Goal: Feedback & Contribution: Submit feedback/report problem

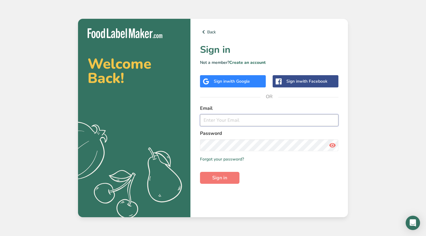
click at [279, 122] on input "email" at bounding box center [269, 120] width 138 height 12
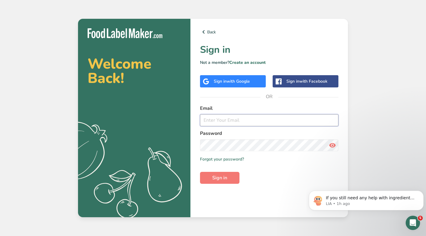
type input "michelle@highly-rooted.com"
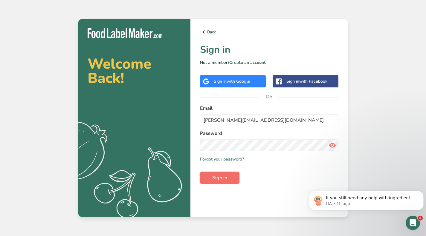
click at [224, 177] on span "Sign in" at bounding box center [219, 177] width 15 height 7
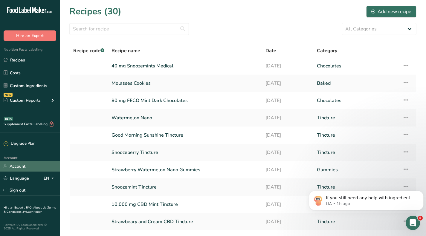
click at [31, 168] on link "Account" at bounding box center [30, 166] width 60 height 10
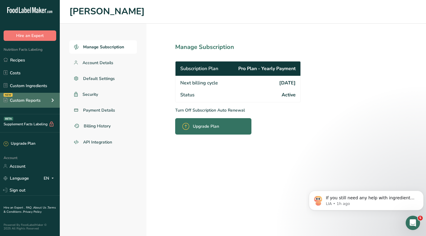
click at [36, 98] on div "Custom Reports" at bounding box center [22, 100] width 37 height 6
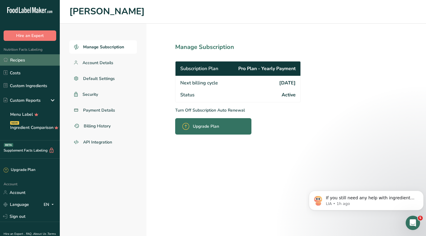
click at [28, 65] on link "Recipes" at bounding box center [30, 59] width 60 height 11
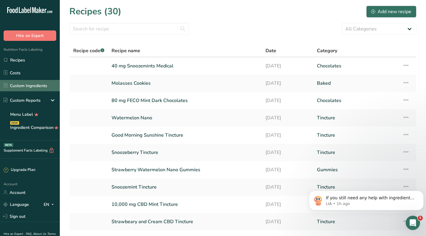
click at [37, 87] on link "Custom Ingredients" at bounding box center [30, 85] width 60 height 11
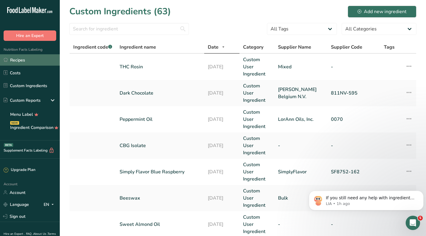
click at [21, 64] on link "Recipes" at bounding box center [30, 59] width 60 height 11
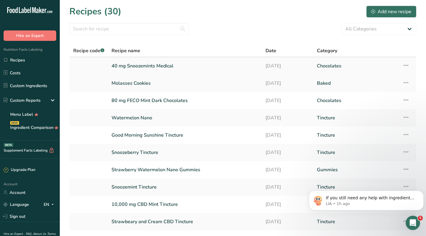
click at [168, 65] on link "40 mg Snoozemints Medical" at bounding box center [184, 66] width 147 height 13
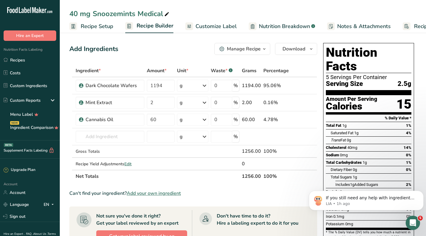
click at [219, 25] on span "Customize Label" at bounding box center [215, 26] width 41 height 8
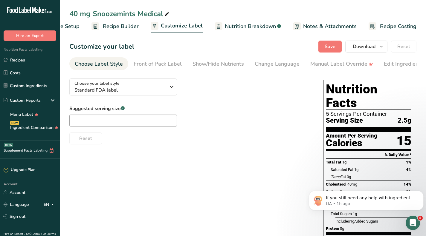
scroll to position [0, 94]
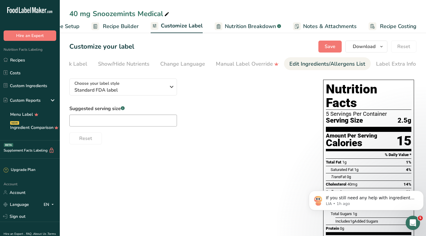
click at [313, 67] on div "Edit Ingredients/Allergens List" at bounding box center [327, 64] width 76 height 8
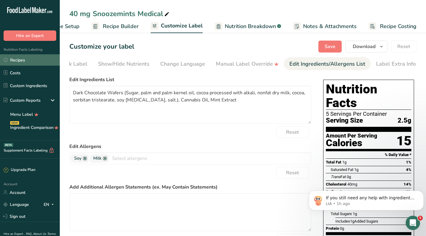
click at [24, 61] on link "Recipes" at bounding box center [30, 59] width 60 height 11
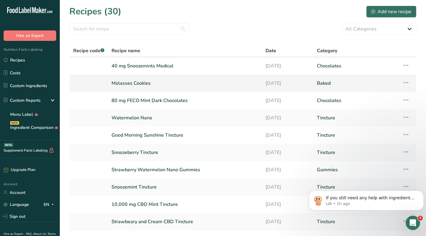
click at [133, 84] on link "Molasses Cookies" at bounding box center [184, 83] width 147 height 13
click at [133, 153] on link "Snoozeberry Tincture" at bounding box center [184, 152] width 147 height 13
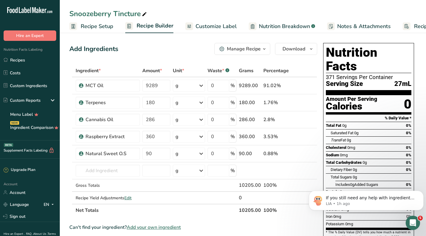
click at [219, 28] on span "Customize Label" at bounding box center [215, 26] width 41 height 8
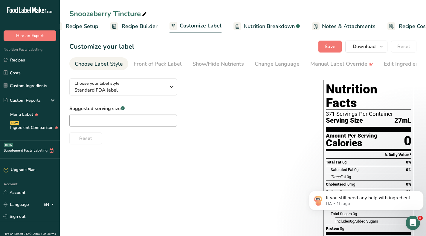
scroll to position [0, 34]
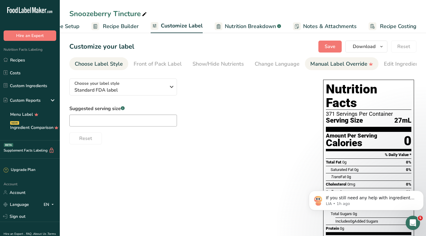
click at [321, 63] on div "Manual Label Override" at bounding box center [341, 64] width 63 height 8
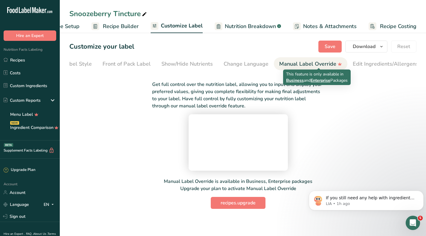
scroll to position [0, 94]
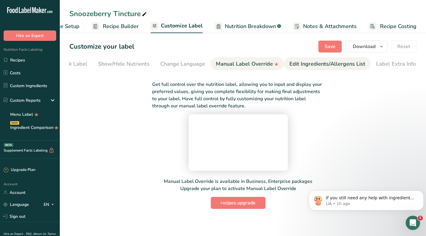
click at [321, 64] on div "Edit Ingredients/Allergens List" at bounding box center [327, 64] width 76 height 8
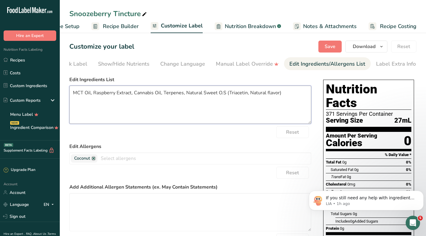
click at [229, 95] on textarea "MCT Oil, Raspberry Extract, Cannabis Oil, Terpenes, Natural Sweet O.S (Triaceti…" at bounding box center [190, 105] width 242 height 38
click at [244, 99] on textarea "MCT Oil, Raspberry Extract, Cannabis Oil, Terpenes, Triacetin, Natural flavor)" at bounding box center [190, 105] width 242 height 38
type textarea "MCT Oil, Raspberry Extract, Cannabis Oil, Terpenes, Triacetin, Natural flavors"
click at [327, 44] on span "Save" at bounding box center [329, 46] width 11 height 7
click at [74, 28] on span "Recipe Setup" at bounding box center [63, 26] width 33 height 8
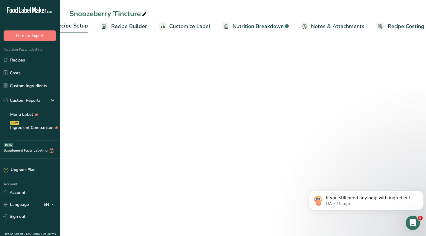
select select "22"
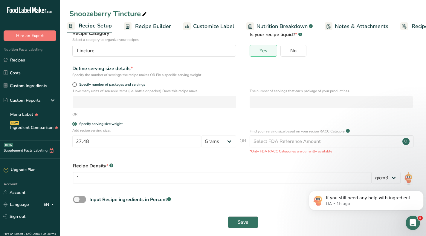
scroll to position [48, 0]
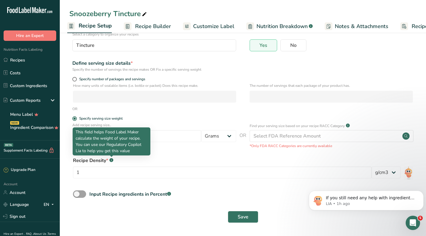
click at [112, 160] on rect at bounding box center [111, 160] width 4 height 4
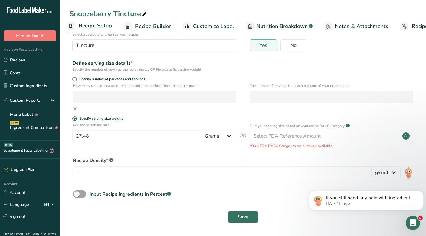
click at [111, 160] on rect at bounding box center [111, 160] width 4 height 4
click at [161, 155] on div "Recipe Density * .a-a{fill:#347362;}.b-a{fill:#fff;} 1 lb/ft3 g/cm3" at bounding box center [242, 169] width 347 height 32
click at [382, 173] on select "lb/ft3 g/cm3" at bounding box center [385, 173] width 29 height 12
click at [358, 58] on form "Recipe name * Snoozeberry Tincture Recipe code .a-a{fill:#347362;}.b-a{fill:#ff…" at bounding box center [242, 111] width 347 height 232
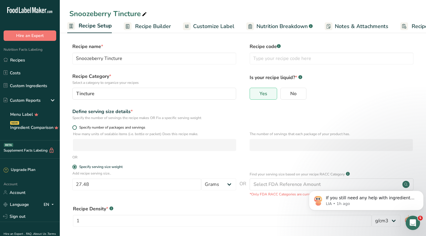
click at [74, 128] on span at bounding box center [74, 127] width 4 height 4
click at [74, 128] on input "Specify number of packages and servings" at bounding box center [74, 128] width 4 height 4
radio input "true"
radio input "false"
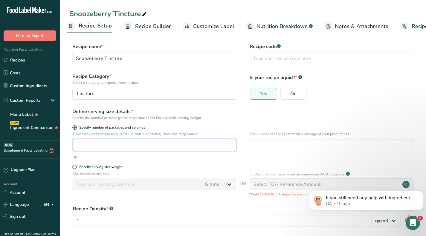
click at [96, 146] on input "number" at bounding box center [154, 145] width 163 height 12
click at [279, 148] on input "number" at bounding box center [330, 145] width 163 height 12
click at [213, 145] on input "number" at bounding box center [154, 145] width 163 height 12
type input "1.002"
click at [372, 102] on div "Yes No" at bounding box center [331, 96] width 164 height 16
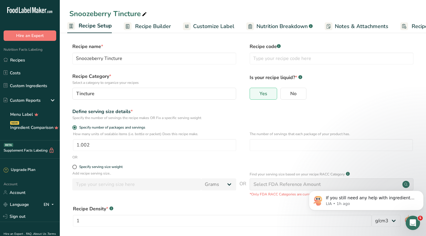
drag, startPoint x: 398, startPoint y: 105, endPoint x: 378, endPoint y: 106, distance: 20.0
click at [397, 105] on form "Recipe name * Snoozeberry Tincture Recipe code .a-a{fill:#347362;}.b-a{fill:#ff…" at bounding box center [242, 159] width 347 height 232
click at [141, 27] on span "Recipe Builder" at bounding box center [153, 26] width 36 height 8
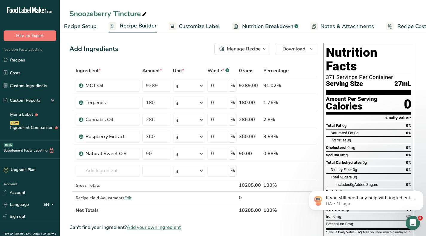
scroll to position [0, 34]
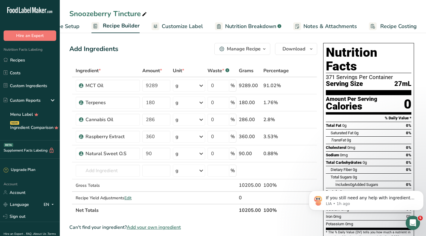
click at [167, 50] on div "Add Ingredients Manage Recipe Delete Recipe Duplicate Recipe Scale Recipe Save …" at bounding box center [193, 49] width 248 height 12
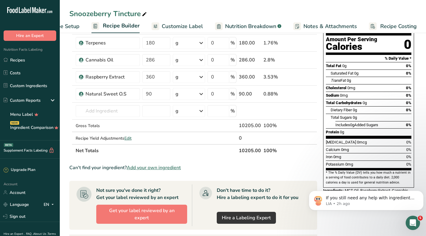
scroll to position [90, 0]
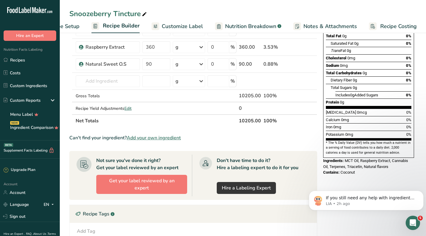
click at [182, 24] on span "Customize Label" at bounding box center [182, 26] width 41 height 8
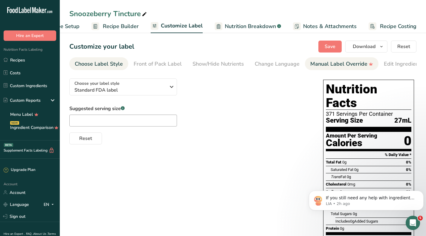
click at [318, 65] on div "Manual Label Override" at bounding box center [341, 64] width 63 height 8
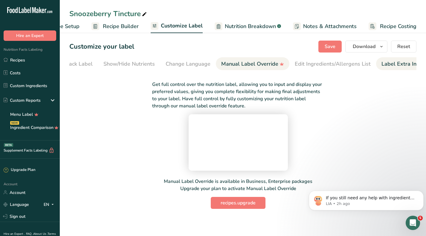
scroll to position [0, 94]
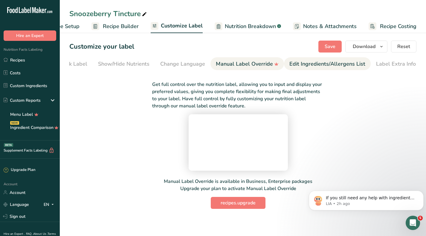
click at [327, 65] on div "Edit Ingredients/Allergens List" at bounding box center [327, 64] width 76 height 8
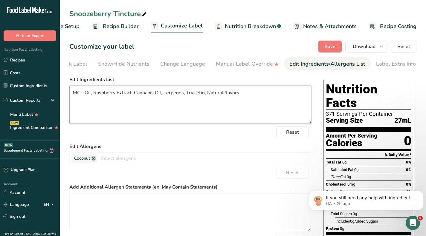
click at [243, 94] on textarea "MCT Oil, Raspberry Extract, Cannabis Oil, Terpenes, Triacetin, Natural flavors" at bounding box center [190, 105] width 242 height 38
click at [170, 78] on label "Edit Ingredients List" at bounding box center [190, 79] width 242 height 7
click at [332, 44] on span "Save" at bounding box center [329, 46] width 11 height 7
click at [33, 82] on link "Custom Ingredients" at bounding box center [30, 85] width 60 height 11
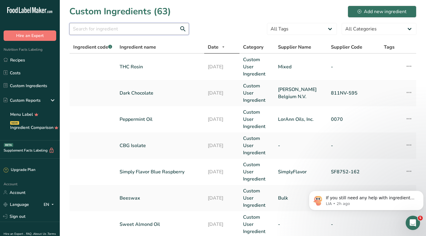
click at [130, 29] on input "text" at bounding box center [128, 29] width 119 height 12
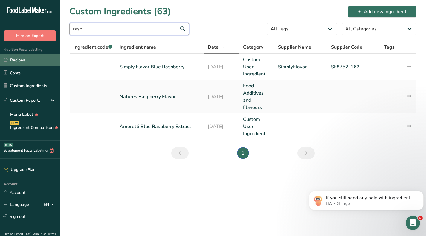
type input "rasp"
click at [21, 62] on link "Recipes" at bounding box center [30, 59] width 60 height 11
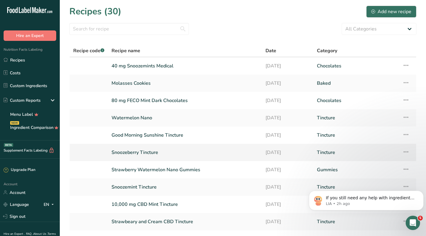
click at [142, 153] on link "Snoozeberry Tincture" at bounding box center [184, 152] width 147 height 13
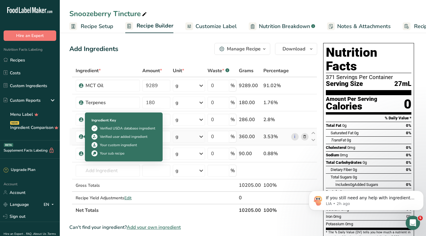
click at [81, 136] on icon at bounding box center [81, 136] width 4 height 5
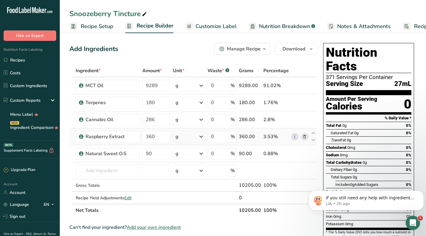
click at [81, 136] on icon at bounding box center [81, 136] width 4 height 5
click at [292, 137] on link "i" at bounding box center [294, 136] width 7 height 7
click at [22, 56] on link "Recipes" at bounding box center [30, 59] width 60 height 11
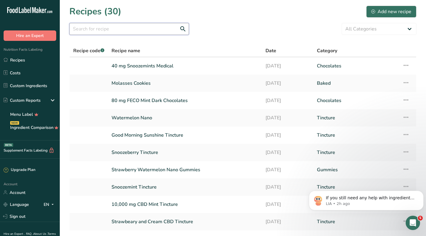
click at [106, 30] on input "text" at bounding box center [128, 29] width 119 height 12
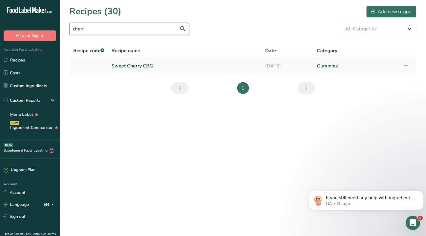
type input "cherr"
click at [149, 63] on link "Sweet Cherry CBG" at bounding box center [184, 66] width 146 height 13
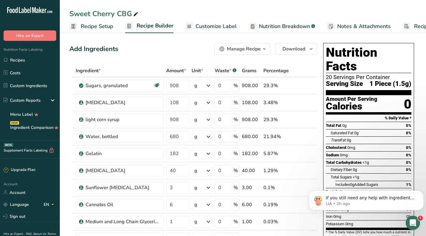
scroll to position [60, 0]
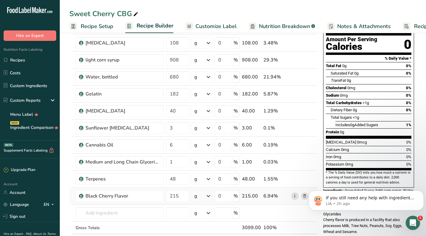
click at [296, 194] on link "i" at bounding box center [294, 196] width 7 height 7
click at [413, 221] on icon "Open Intercom Messenger" at bounding box center [412, 222] width 10 height 10
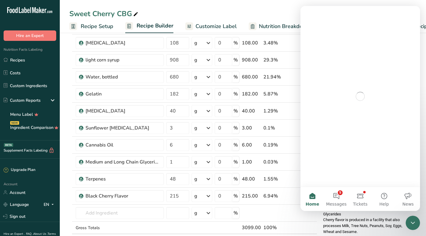
scroll to position [0, 0]
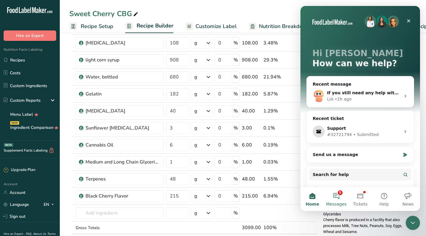
click at [340, 198] on button "5 Messages" at bounding box center [336, 199] width 24 height 24
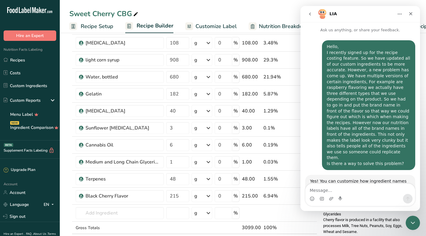
scroll to position [1, 0]
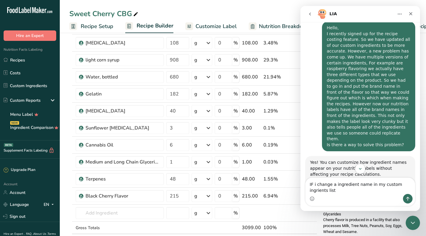
drag, startPoint x: 399, startPoint y: 187, endPoint x: 364, endPoint y: 196, distance: 36.1
click at [364, 196] on div "Intercom messenger" at bounding box center [359, 199] width 109 height 10
click at [409, 185] on textarea "IF i change a ingredient name in my custom ingrients list" at bounding box center [359, 186] width 109 height 16
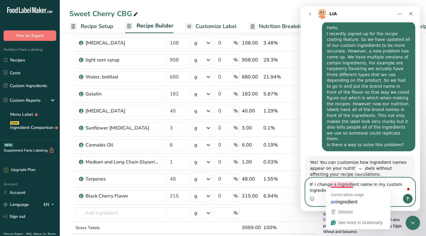
click at [320, 193] on textarea "IF i change a ingredient name in my custom ingredient list" at bounding box center [359, 186] width 109 height 16
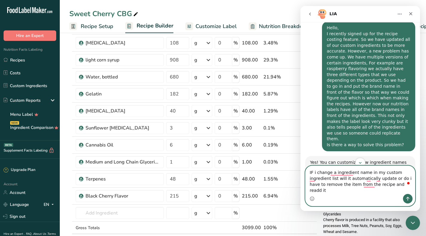
type textarea "IF i change a ingredient name in my custom ingredient list will it automaticall…"
click at [405, 199] on button "Send a message…" at bounding box center [408, 199] width 10 height 10
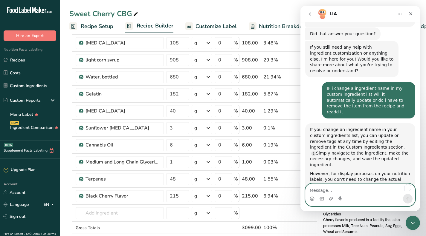
scroll to position [963, 0]
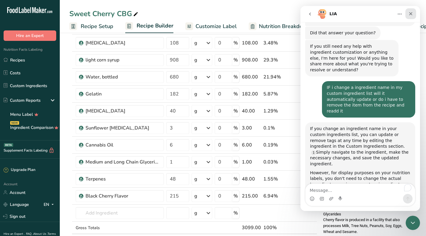
click at [409, 14] on icon "Close" at bounding box center [410, 13] width 5 height 5
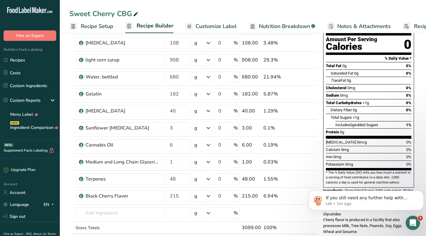
scroll to position [1006, 0]
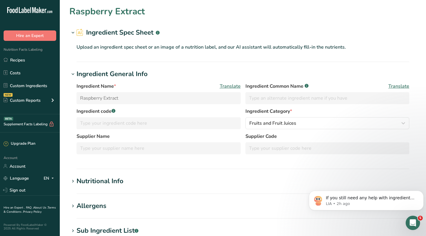
click at [91, 182] on div "Nutritional Info" at bounding box center [99, 181] width 47 height 10
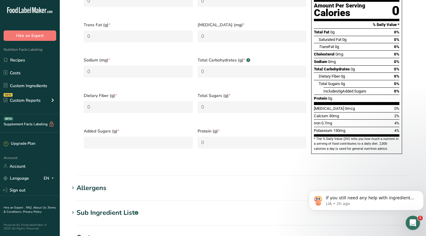
scroll to position [328, 0]
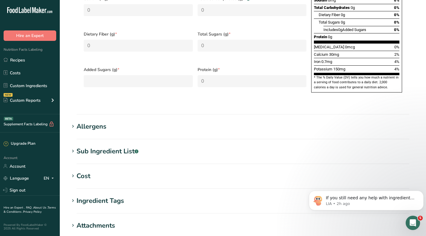
click at [106, 147] on div "Sub Ingredient List .a-a{fill:#347362;}.b-a{fill:#fff;}" at bounding box center [107, 152] width 62 height 10
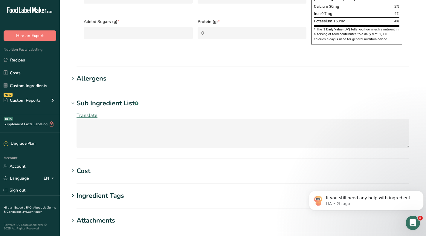
scroll to position [418, 0]
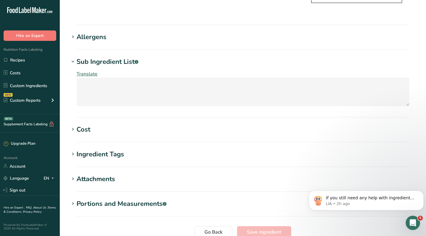
click at [93, 174] on div "Attachments" at bounding box center [95, 179] width 39 height 10
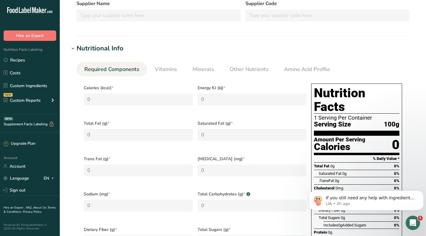
scroll to position [0, 0]
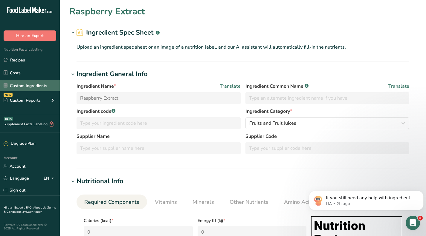
click at [29, 87] on link "Custom Ingredients" at bounding box center [30, 85] width 60 height 11
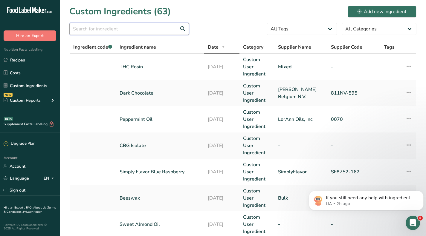
click at [121, 30] on input "text" at bounding box center [128, 29] width 119 height 12
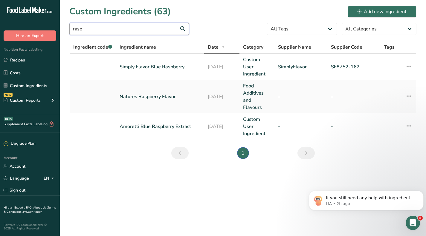
click at [122, 26] on input "rasp" at bounding box center [128, 29] width 119 height 12
type input "r"
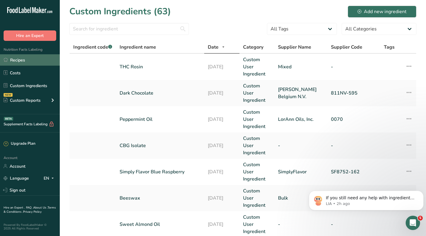
click at [21, 59] on link "Recipes" at bounding box center [30, 59] width 60 height 11
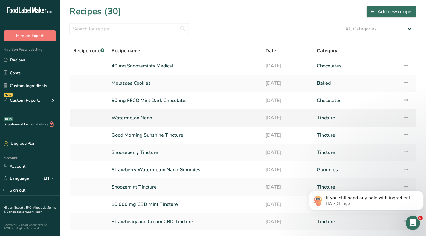
click at [134, 118] on link "Watermelon Nano" at bounding box center [184, 118] width 147 height 13
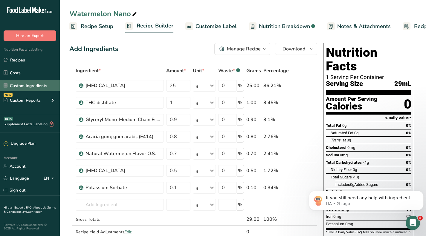
click at [33, 85] on link "Custom Ingredients" at bounding box center [30, 85] width 60 height 11
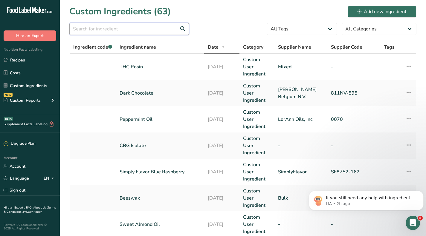
click at [170, 28] on input "text" at bounding box center [128, 29] width 119 height 12
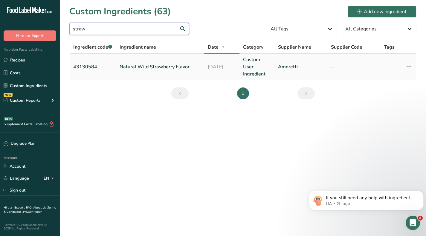
type input "straw"
click at [170, 64] on link "Natural Wild Strawberry Flavor" at bounding box center [159, 66] width 81 height 7
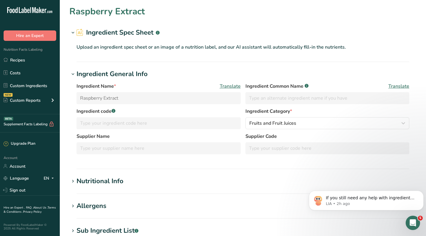
type input "Natural Wild Strawberry Flavor"
type input "43130584"
type input "Amoretti"
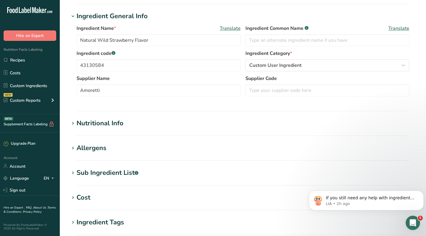
scroll to position [119, 0]
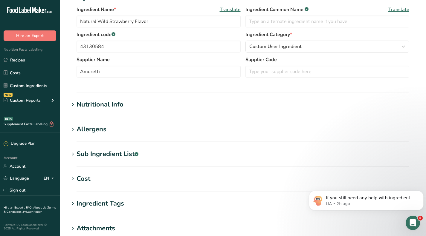
click at [96, 153] on div "Sub Ingredient List .a-a{fill:#347362;}.b-a{fill:#fff;}" at bounding box center [107, 154] width 62 height 10
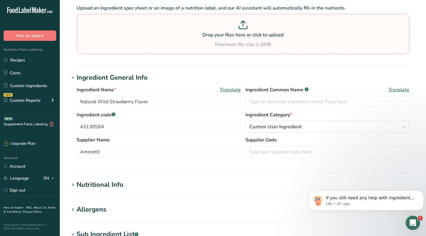
scroll to position [0, 0]
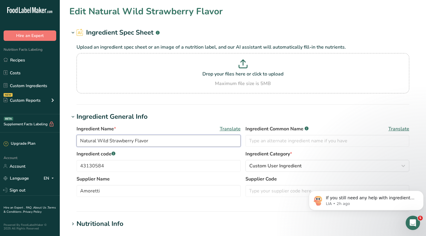
click at [156, 143] on input "Natural Wild Strawberry Flavor" at bounding box center [158, 141] width 164 height 12
type input "Natural Wild Strawberry Flavor O.S."
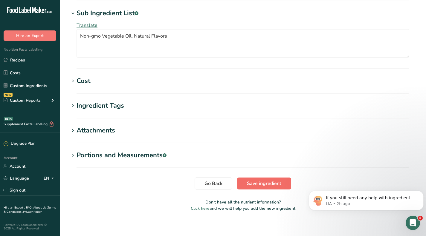
scroll to position [265, 0]
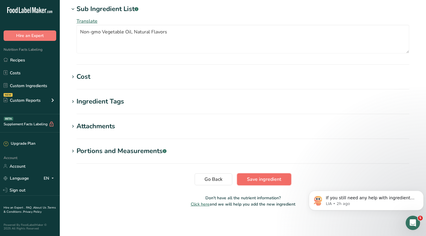
click at [265, 178] on span "Save ingredient" at bounding box center [264, 179] width 34 height 7
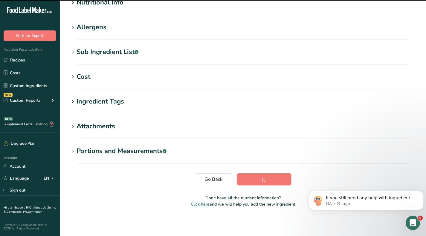
scroll to position [80, 0]
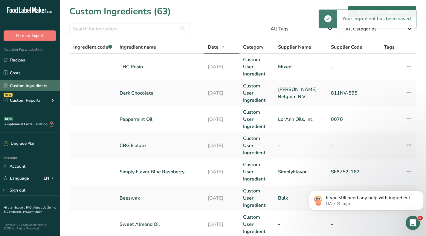
click at [36, 86] on link "Custom Ingredients" at bounding box center [30, 85] width 60 height 11
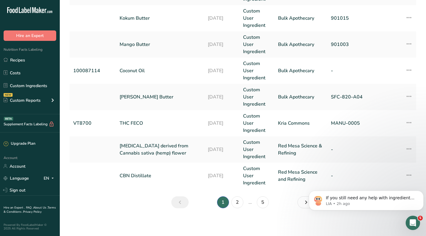
scroll to position [260, 0]
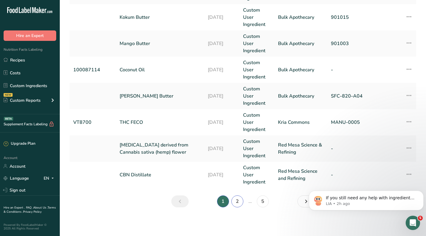
click at [237, 202] on link "2" at bounding box center [237, 202] width 12 height 12
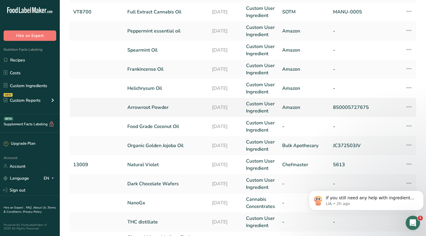
scroll to position [149, 0]
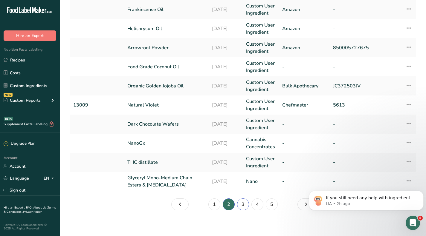
click at [245, 205] on link "3" at bounding box center [243, 205] width 12 height 12
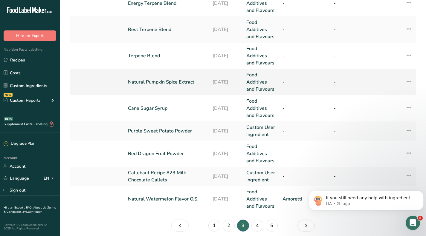
scroll to position [213, 0]
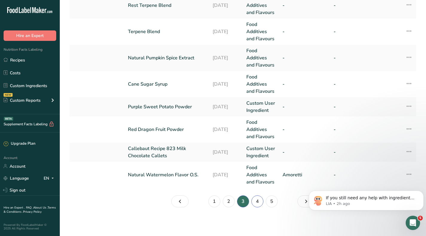
click at [257, 203] on link "4" at bounding box center [257, 202] width 12 height 12
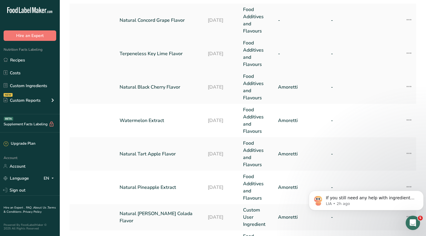
scroll to position [90, 0]
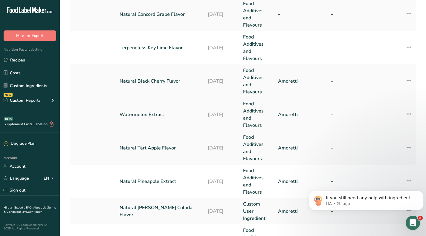
click at [153, 114] on link "Watermelon Extract" at bounding box center [159, 114] width 81 height 7
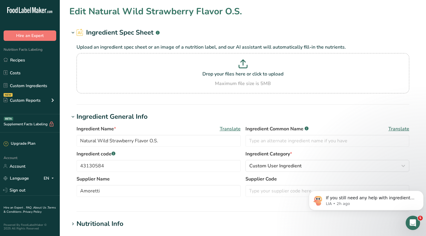
type input "Watermelon Extract"
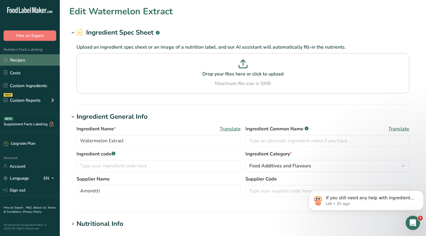
click at [24, 59] on link "Recipes" at bounding box center [30, 59] width 60 height 11
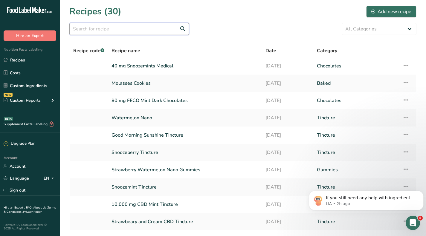
click at [118, 28] on input "text" at bounding box center [128, 29] width 119 height 12
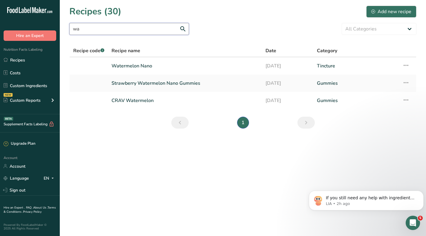
type input "w"
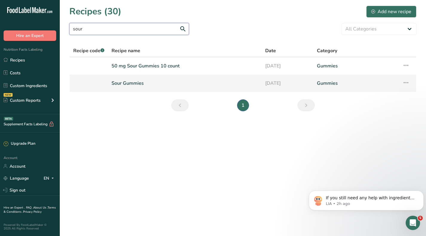
type input "sour"
click at [134, 82] on link "Sour Gummies" at bounding box center [184, 83] width 146 height 13
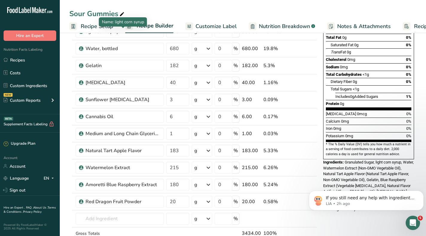
scroll to position [90, 0]
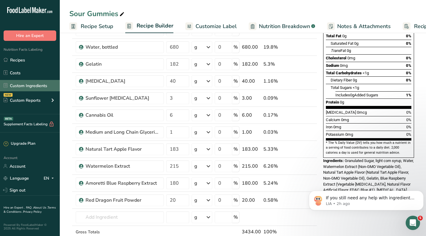
click at [28, 85] on link "Custom Ingredients" at bounding box center [30, 85] width 60 height 11
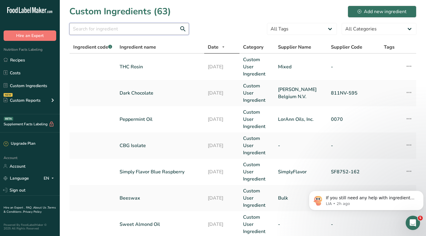
click at [116, 33] on input "text" at bounding box center [128, 29] width 119 height 12
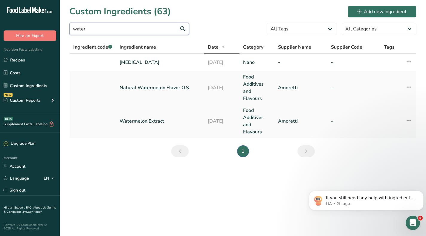
type input "water"
click at [146, 121] on link "Watermelon Extract" at bounding box center [159, 121] width 81 height 7
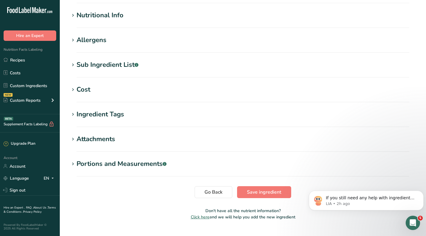
scroll to position [209, 0]
click at [109, 60] on div "Sub Ingredient List .a-a{fill:#347362;}.b-a{fill:#fff;}" at bounding box center [107, 65] width 62 height 10
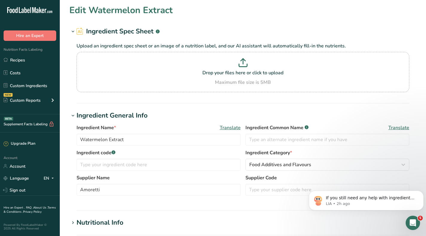
scroll to position [0, 0]
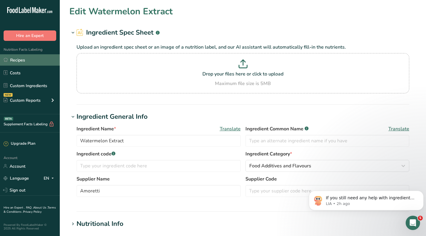
click at [16, 60] on link "Recipes" at bounding box center [30, 59] width 60 height 11
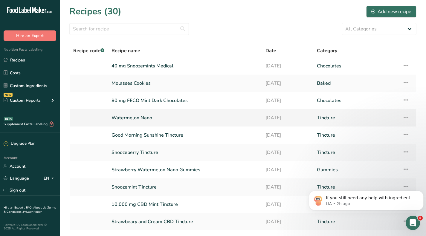
click at [145, 114] on link "Watermelon Nano" at bounding box center [184, 118] width 147 height 13
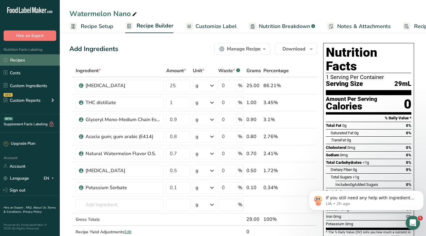
click at [23, 58] on link "Recipes" at bounding box center [30, 59] width 60 height 11
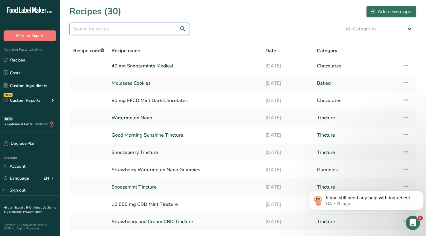
click at [134, 32] on input "text" at bounding box center [128, 29] width 119 height 12
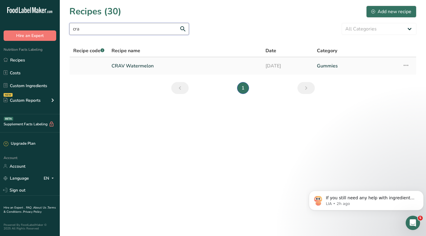
type input "cra"
click at [139, 67] on link "CRAV Watermelon" at bounding box center [184, 66] width 147 height 13
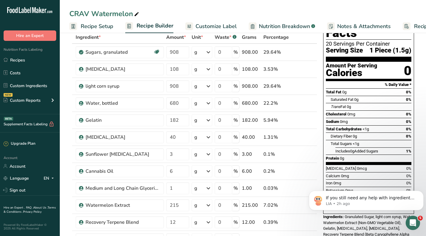
scroll to position [60, 0]
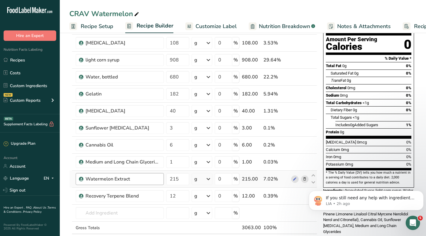
click at [136, 181] on div "Watermelon Extract" at bounding box center [122, 179] width 75 height 7
click at [142, 179] on div "Watermelon Extract" at bounding box center [122, 179] width 75 height 7
click at [292, 179] on span at bounding box center [294, 179] width 7 height 7
click at [126, 179] on div "Watermelon Extract" at bounding box center [122, 179] width 75 height 7
click at [143, 179] on div "Watermelon Extract" at bounding box center [122, 179] width 75 height 7
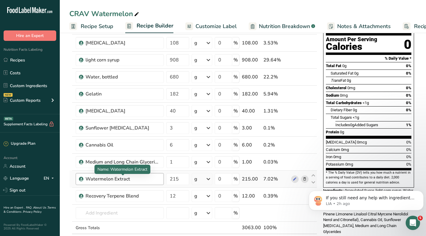
click at [139, 177] on div "Watermelon Extract" at bounding box center [122, 179] width 75 height 7
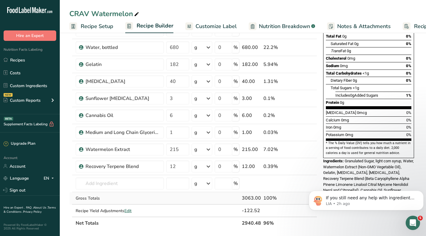
scroll to position [90, 0]
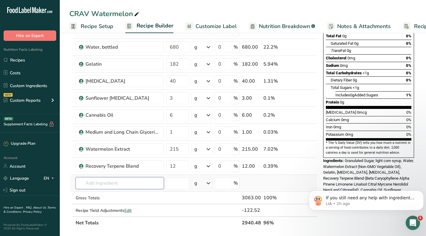
click at [114, 186] on input "text" at bounding box center [120, 183] width 88 height 12
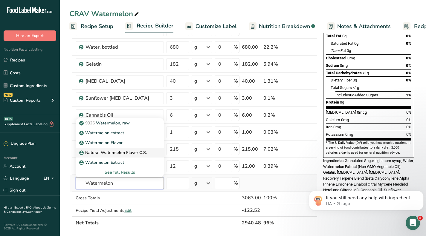
type input "Watermelon"
click at [140, 153] on p "Natural Watermelon Flavor O.S." at bounding box center [113, 153] width 66 height 6
type input "Natural Watermelon Flavor O.S."
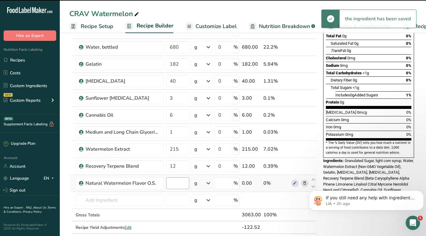
type input "0"
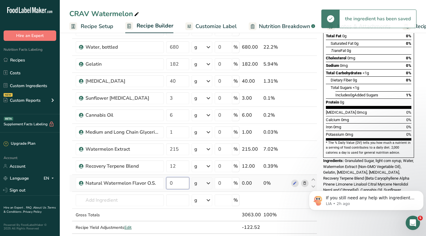
click at [181, 185] on input "0" at bounding box center [177, 183] width 23 height 12
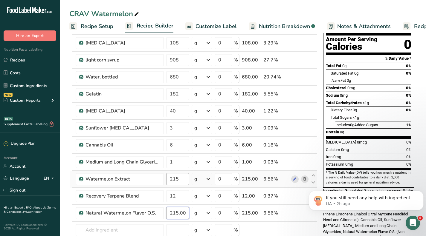
scroll to position [60, 0]
type input "215.000001"
click at [255, 12] on div "CRAV Watermelon Recipe Setup Recipe Builder Customize Label Nutrition Breakdown…" at bounding box center [243, 232] width 366 height 523
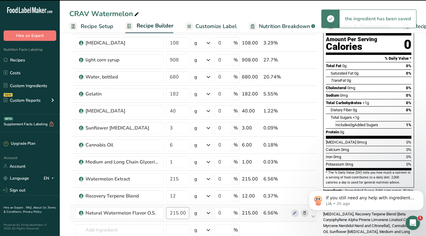
scroll to position [90, 0]
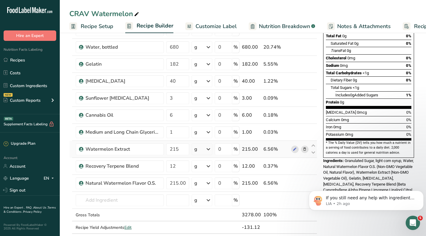
click at [304, 148] on icon at bounding box center [304, 149] width 4 height 6
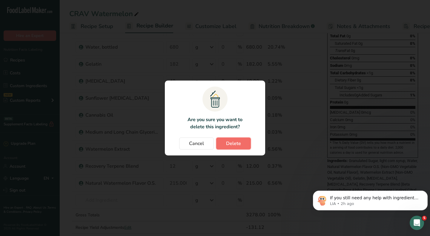
click at [231, 144] on span "Delete" at bounding box center [233, 143] width 15 height 7
type input "12"
type input "215.000001"
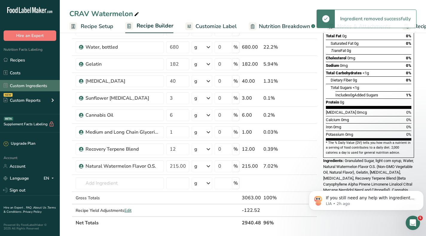
click at [27, 86] on link "Custom Ingredients" at bounding box center [30, 85] width 60 height 11
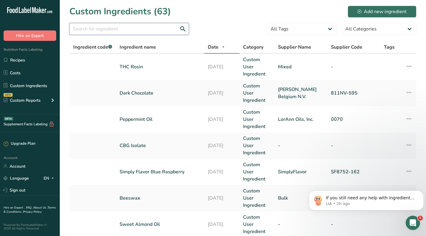
click at [116, 25] on input "text" at bounding box center [128, 29] width 119 height 12
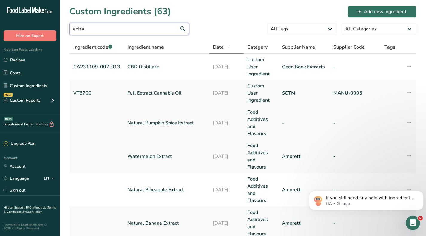
type input "extra"
click at [179, 122] on link "Natural Pumpkin Spice Extract" at bounding box center [166, 122] width 78 height 7
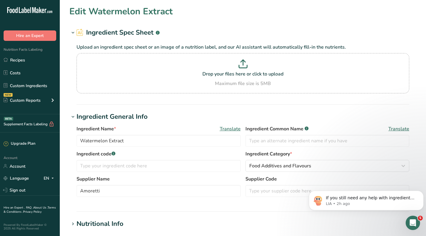
type input "Natural Pumpkin Spice Extract"
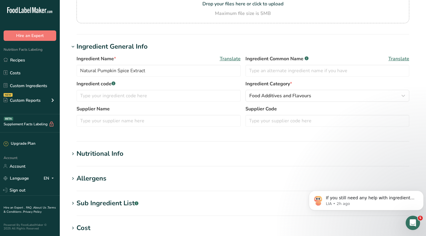
scroll to position [119, 0]
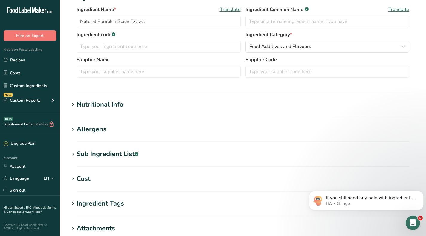
click at [103, 154] on div "Sub Ingredient List .a-a{fill:#347362;}.b-a{fill:#fff;}" at bounding box center [107, 154] width 62 height 10
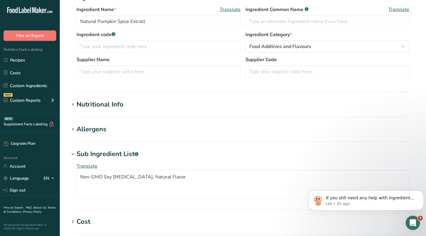
click at [103, 154] on div "Sub Ingredient List .a-a{fill:#347362;}.b-a{fill:#fff;}" at bounding box center [107, 154] width 62 height 10
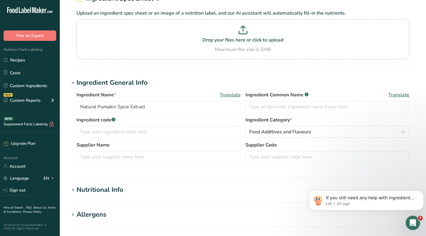
scroll to position [0, 0]
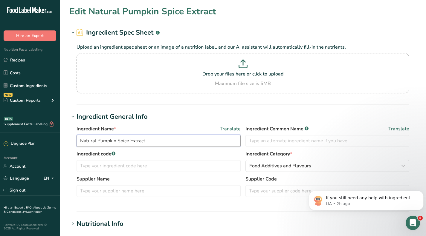
click at [150, 142] on input "Natural Pumpkin Spice Extract" at bounding box center [158, 141] width 164 height 12
type input "Natural Pumpkin Spice Extract O.S."
click at [171, 103] on section "Ingredient Spec Sheet .a-a{fill:#347362;}.b-a{fill:#fff;} Upload an ingredient …" at bounding box center [242, 66] width 347 height 77
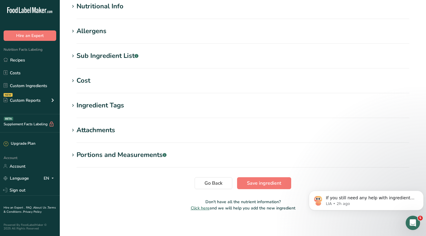
scroll to position [222, 0]
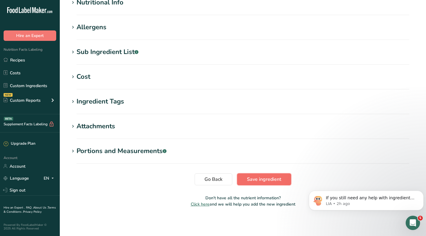
click at [255, 180] on span "Save ingredient" at bounding box center [264, 179] width 34 height 7
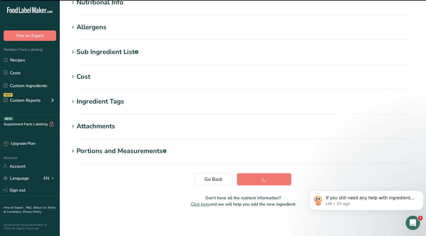
scroll to position [80, 0]
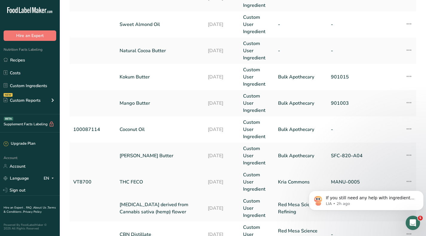
scroll to position [260, 0]
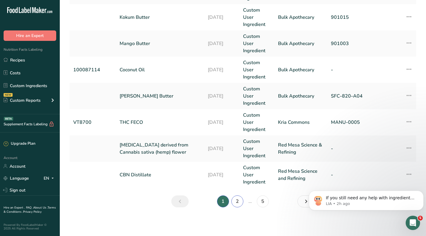
click at [234, 198] on link "2" at bounding box center [237, 202] width 12 height 12
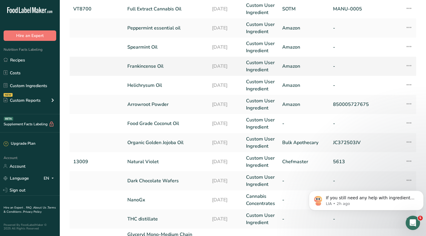
scroll to position [152, 0]
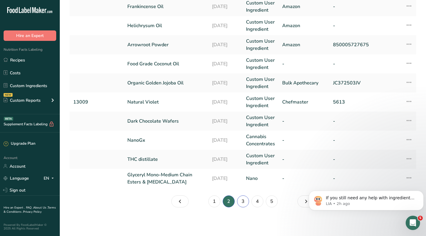
click at [245, 201] on link "3" at bounding box center [243, 202] width 12 height 12
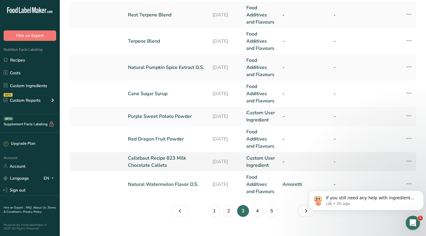
scroll to position [213, 0]
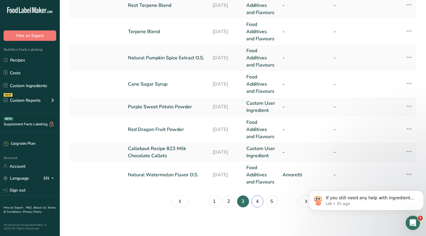
click at [257, 201] on link "4" at bounding box center [257, 202] width 12 height 12
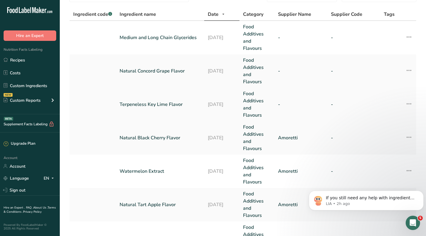
scroll to position [60, 0]
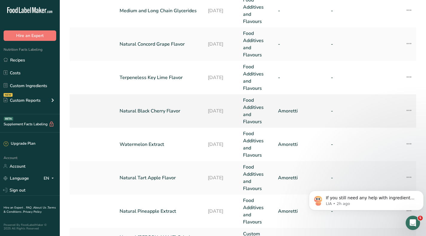
drag, startPoint x: 168, startPoint y: 111, endPoint x: 154, endPoint y: 113, distance: 13.2
click at [154, 113] on link "Natural Black Cherry Flavor" at bounding box center [159, 111] width 81 height 7
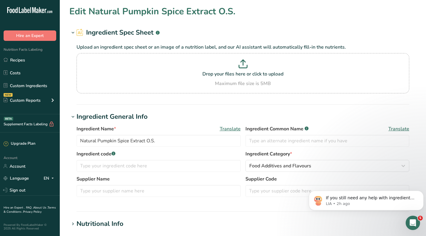
type input "Natural Black Cherry Flavor"
type input "Amoretti"
click at [143, 142] on input "Natural Black Cherry Flavor" at bounding box center [158, 141] width 164 height 12
type input "Natural Black Cherry Flavor O.S."
click at [253, 31] on h1 "Ingredient Spec Sheet .a-a{fill:#347362;}.b-a{fill:#fff;}" at bounding box center [242, 33] width 347 height 10
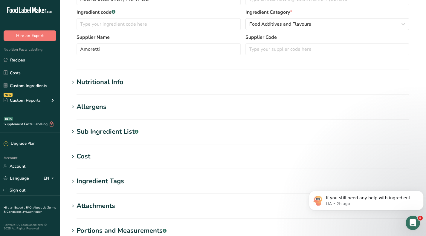
scroll to position [90, 0]
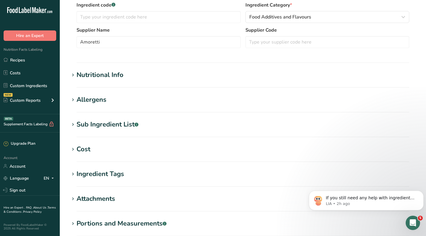
click at [82, 153] on div "Cost" at bounding box center [83, 150] width 14 height 10
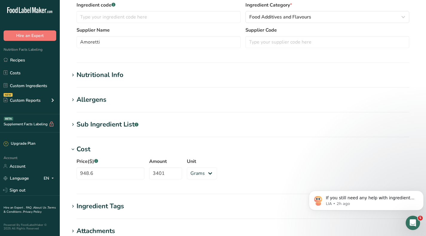
click at [85, 150] on div "Cost" at bounding box center [83, 150] width 14 height 10
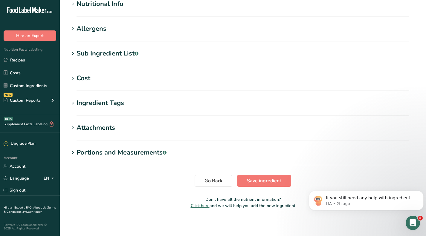
scroll to position [162, 0]
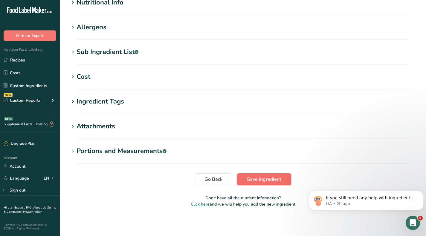
click at [251, 181] on span "Save ingredient" at bounding box center [264, 179] width 34 height 7
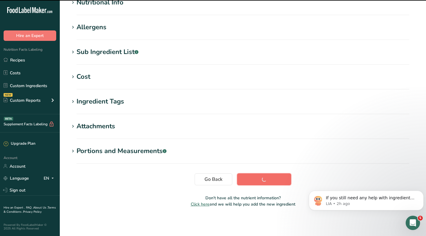
scroll to position [80, 0]
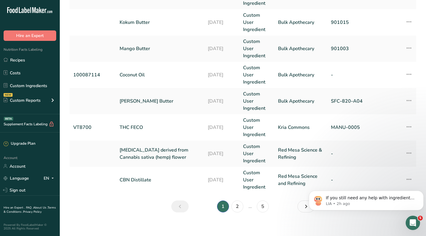
scroll to position [260, 0]
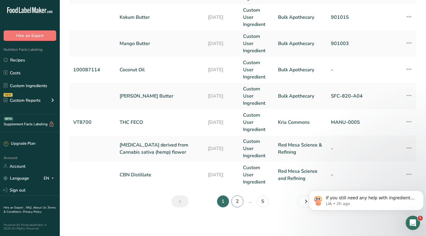
click at [237, 203] on link "2" at bounding box center [237, 202] width 12 height 12
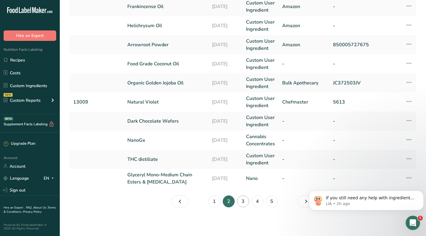
scroll to position [152, 0]
click at [242, 202] on link "3" at bounding box center [243, 202] width 12 height 12
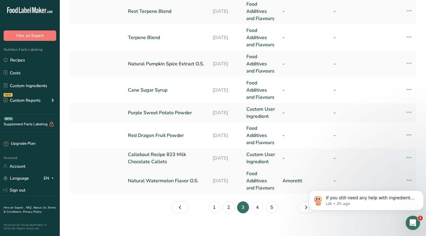
scroll to position [213, 0]
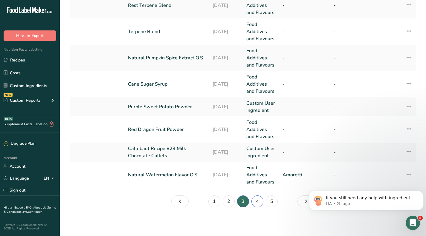
click at [254, 202] on link "4" at bounding box center [257, 202] width 12 height 12
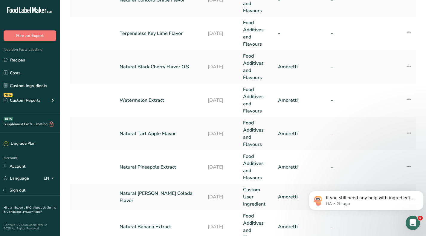
scroll to position [87, 0]
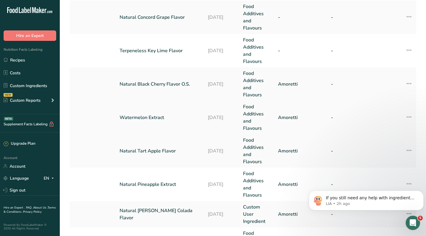
click at [159, 117] on link "Watermelon Extract" at bounding box center [159, 117] width 81 height 7
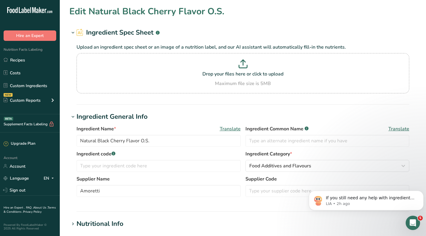
type input "Watermelon Extract"
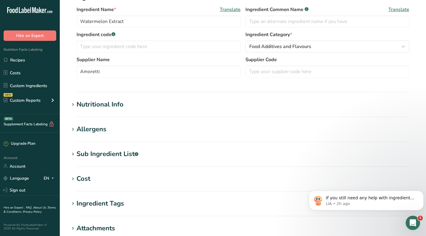
scroll to position [209, 0]
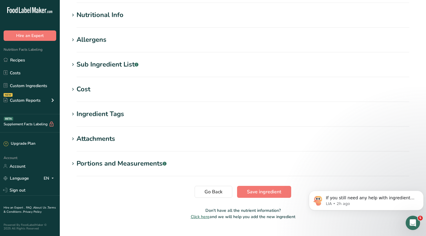
click at [87, 89] on div "Cost" at bounding box center [83, 90] width 14 height 10
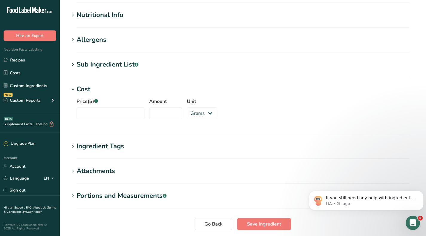
click at [96, 146] on div "Ingredient Tags" at bounding box center [99, 147] width 47 height 10
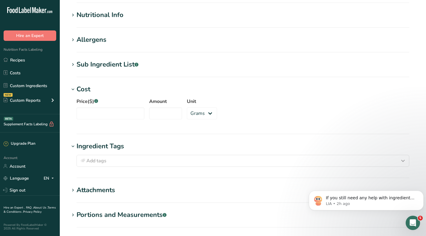
click at [96, 188] on div "Attachments" at bounding box center [95, 190] width 39 height 10
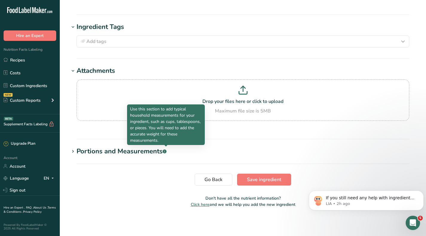
scroll to position [329, 0]
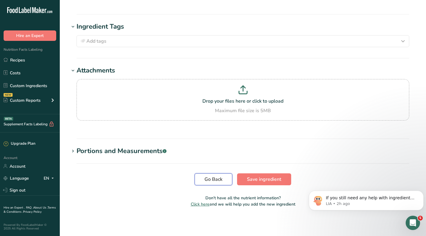
click at [203, 182] on button "Go Back" at bounding box center [213, 179] width 38 height 12
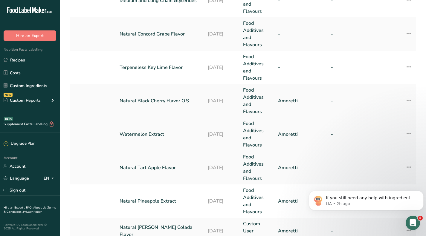
scroll to position [130, 0]
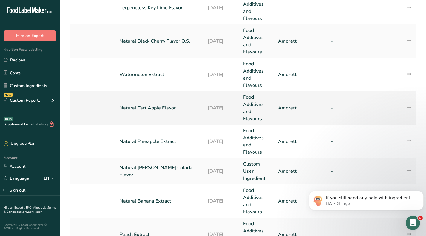
click at [162, 110] on link "Natural Tart Apple Flavor" at bounding box center [159, 108] width 81 height 7
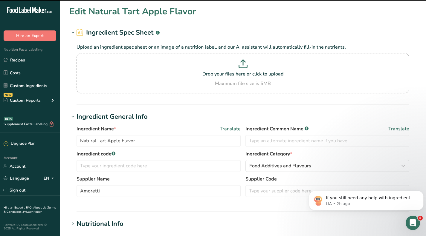
scroll to position [60, 0]
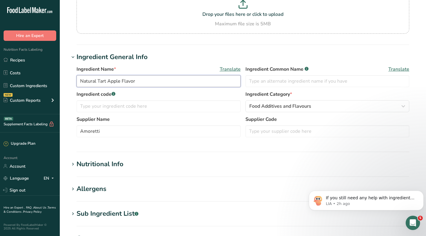
click at [167, 81] on input "Natural Tart Apple Flavor" at bounding box center [158, 81] width 164 height 12
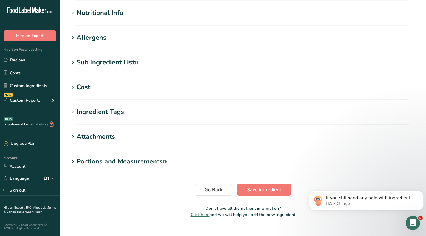
scroll to position [222, 0]
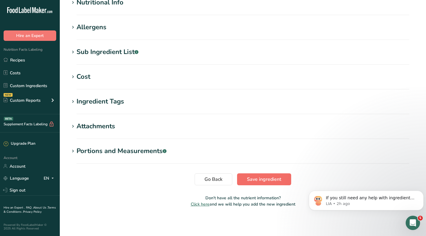
type input "Natural Tart Apple Flavor O.S."
click at [248, 182] on span "Save ingredient" at bounding box center [264, 179] width 34 height 7
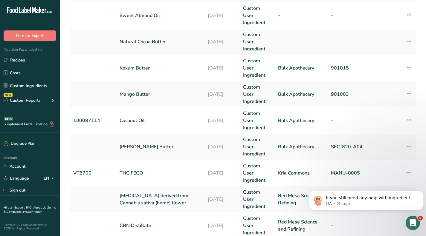
scroll to position [260, 0]
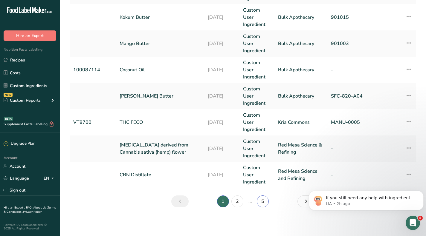
click at [265, 202] on link "5" at bounding box center [263, 202] width 12 height 12
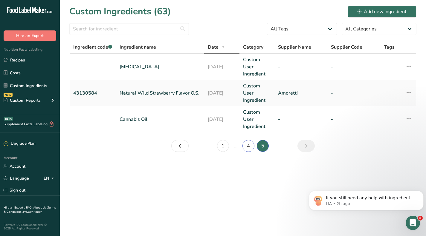
click at [248, 144] on link "4" at bounding box center [248, 146] width 12 height 12
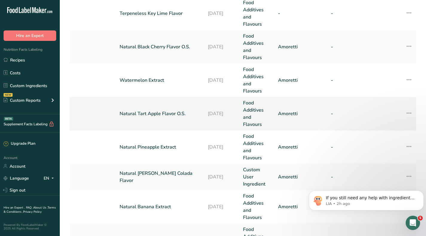
scroll to position [149, 0]
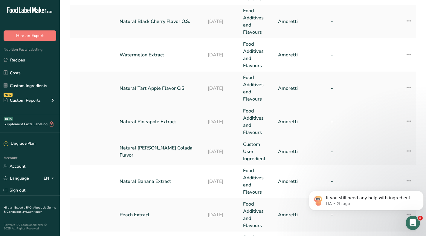
click at [169, 121] on link "Natural Pineapple Extract" at bounding box center [159, 121] width 81 height 7
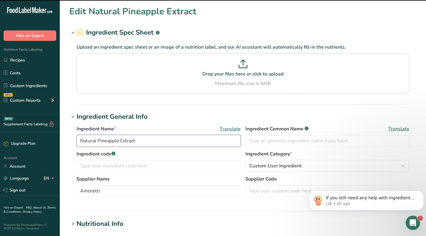
click at [147, 138] on input "Natural Pineapple Extract" at bounding box center [158, 141] width 164 height 12
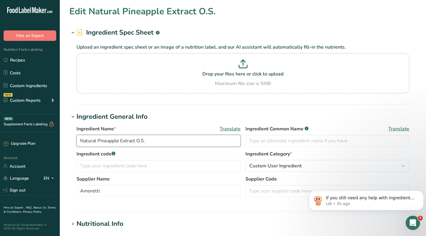
type input "Natural Pineapple Extract O.S."
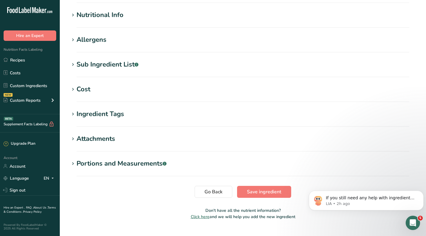
scroll to position [222, 0]
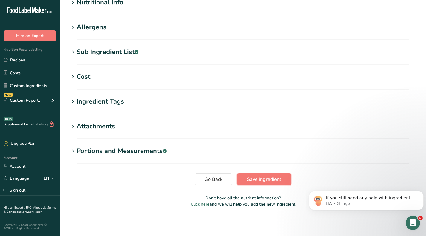
click at [265, 177] on span "Save ingredient" at bounding box center [264, 179] width 34 height 7
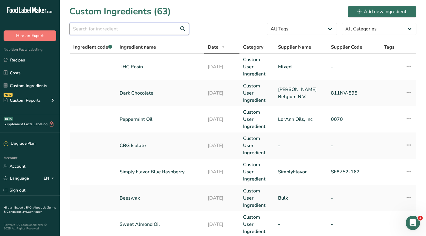
click at [135, 31] on input "text" at bounding box center [128, 29] width 119 height 12
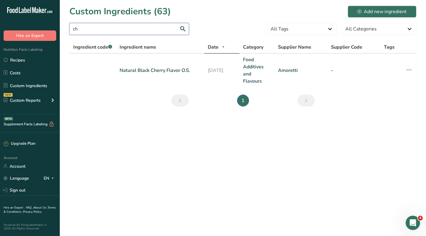
type input "c"
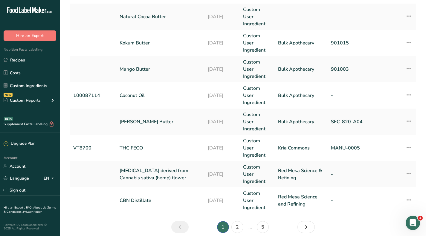
scroll to position [260, 0]
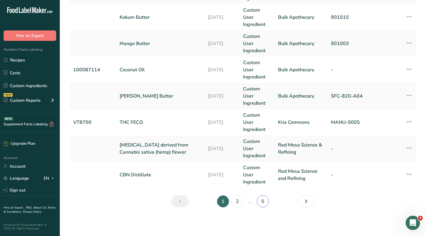
click at [259, 199] on link "5" at bounding box center [263, 202] width 12 height 12
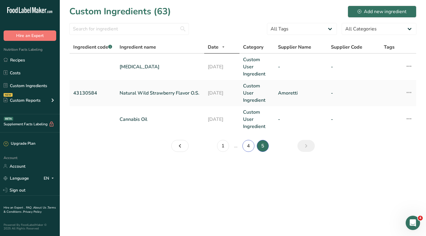
click at [247, 145] on link "4" at bounding box center [248, 146] width 12 height 12
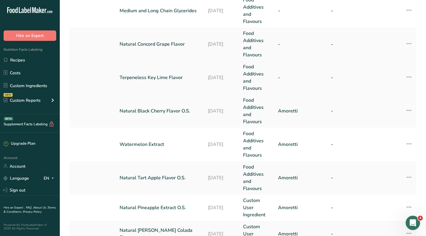
scroll to position [119, 0]
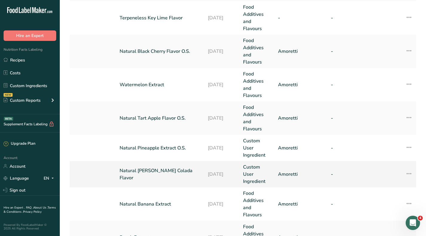
click at [158, 172] on link "Natural [PERSON_NAME] Colada Flavor" at bounding box center [159, 174] width 81 height 14
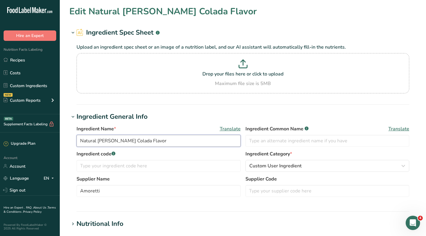
click at [148, 140] on input "Natural [PERSON_NAME] Colada Flavor" at bounding box center [158, 141] width 164 height 12
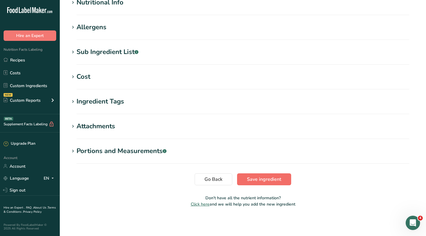
type input "Natural [PERSON_NAME] Colada Flavor O.S."
click at [247, 177] on span "Save ingredient" at bounding box center [264, 179] width 34 height 7
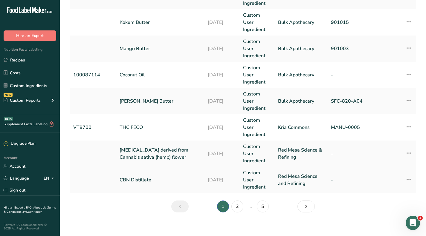
scroll to position [260, 0]
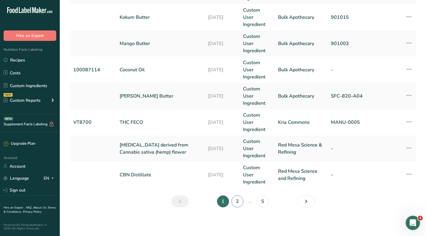
click at [239, 201] on link "2" at bounding box center [237, 202] width 12 height 12
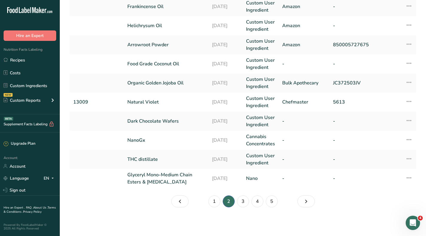
scroll to position [152, 0]
click at [260, 203] on link "4" at bounding box center [257, 202] width 12 height 12
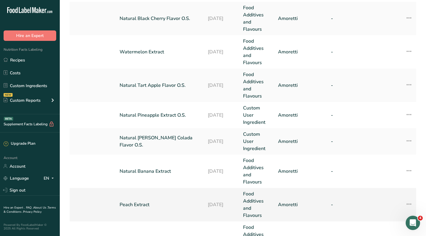
scroll to position [224, 0]
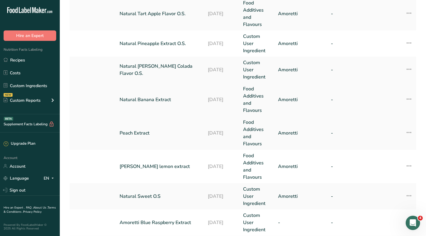
drag, startPoint x: 166, startPoint y: 99, endPoint x: 152, endPoint y: 99, distance: 14.0
click at [152, 99] on link "Natural Banana Extract" at bounding box center [159, 99] width 81 height 7
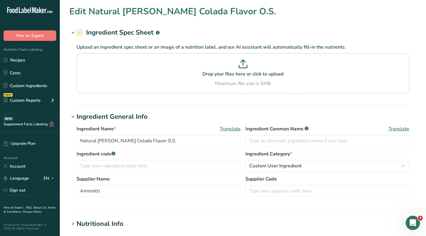
type input "Natural Banana Extract"
type input "666.28"
type input "3175"
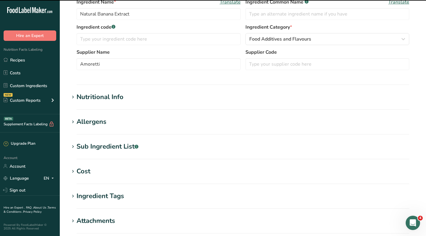
scroll to position [209, 0]
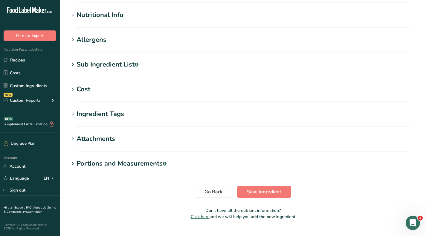
click at [85, 85] on div "Cost" at bounding box center [83, 90] width 14 height 10
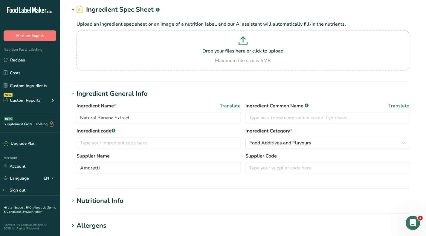
scroll to position [0, 0]
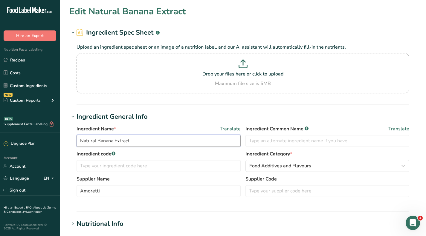
click at [143, 141] on input "Natural Banana Extract" at bounding box center [158, 141] width 164 height 12
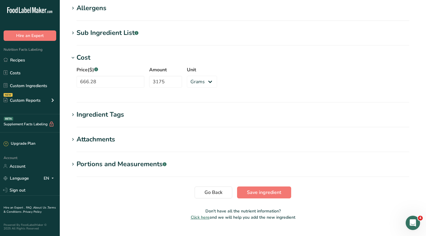
scroll to position [254, 0]
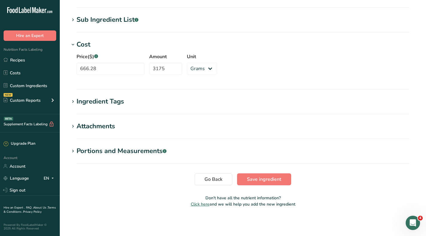
type input "Natural Banana Extract O.S."
click at [256, 183] on button "Save ingredient" at bounding box center [264, 179] width 54 height 12
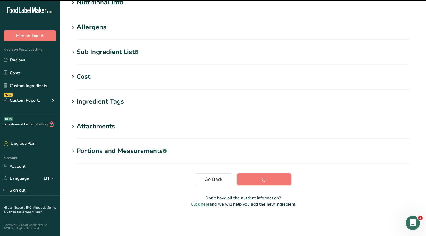
scroll to position [80, 0]
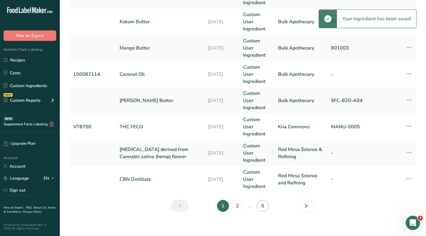
scroll to position [260, 0]
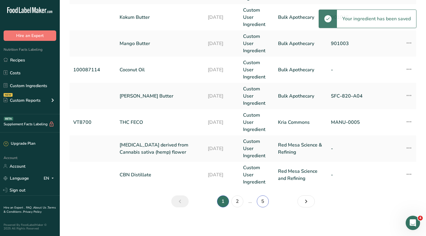
click at [258, 203] on link "5" at bounding box center [263, 202] width 12 height 12
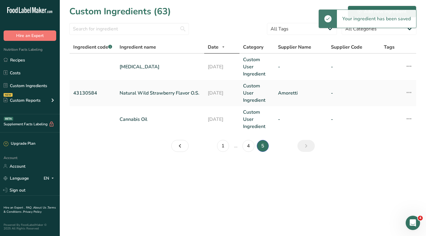
click at [249, 202] on main "Custom Ingredients (63) Add new ingredient All Tags Source of Antioxidants [MED…" at bounding box center [213, 118] width 426 height 236
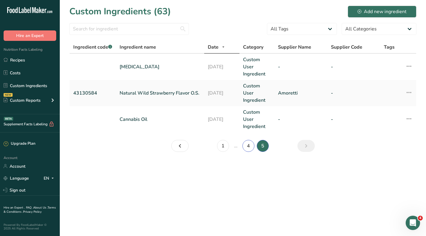
click at [248, 149] on link "4" at bounding box center [248, 146] width 12 height 12
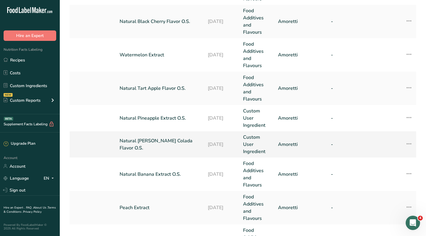
scroll to position [269, 0]
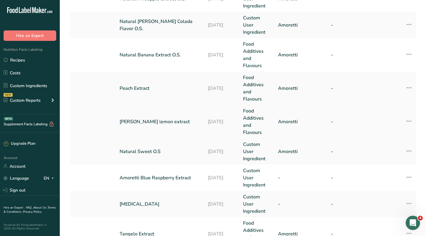
click at [175, 124] on link "[PERSON_NAME] lemon extract" at bounding box center [159, 121] width 81 height 7
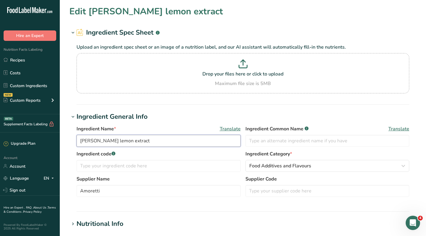
click at [97, 142] on input "[PERSON_NAME] lemon extract" at bounding box center [158, 141] width 164 height 12
click at [112, 140] on input "[PERSON_NAME] extract" at bounding box center [158, 141] width 164 height 12
click at [144, 143] on input "[PERSON_NAME] Lemon Extract" at bounding box center [158, 141] width 164 height 12
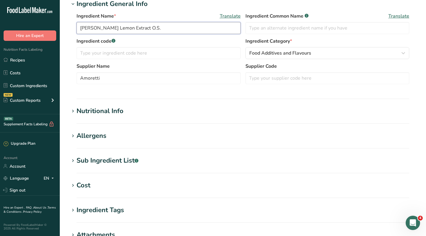
scroll to position [119, 0]
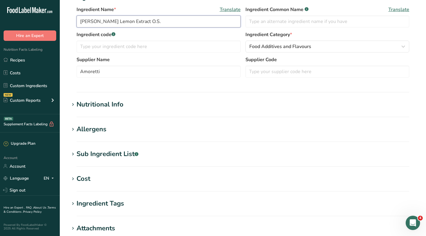
type input "[PERSON_NAME] Lemon Extract O.S."
click at [85, 179] on div "Cost" at bounding box center [83, 179] width 14 height 10
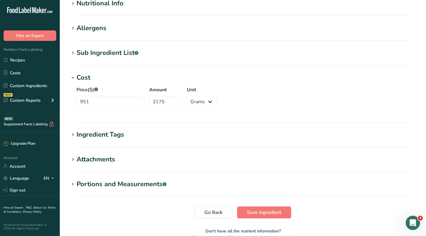
scroll to position [254, 0]
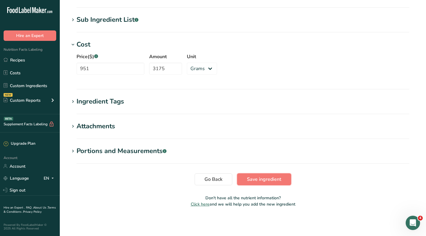
click at [264, 178] on span "Save ingredient" at bounding box center [264, 179] width 34 height 7
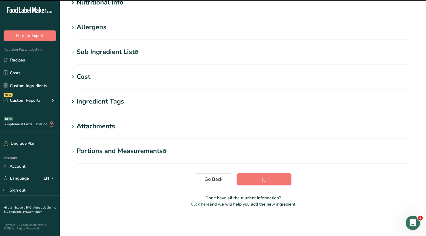
scroll to position [80, 0]
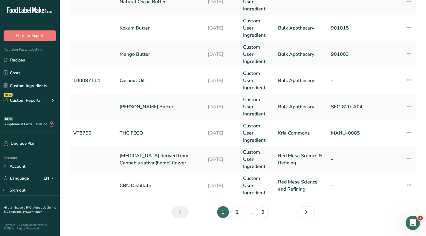
scroll to position [260, 0]
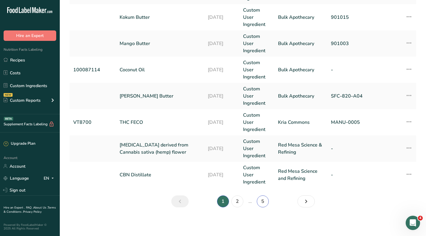
click at [260, 198] on link "5" at bounding box center [263, 202] width 12 height 12
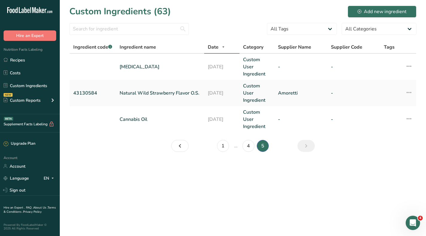
click at [248, 199] on main "Custom Ingredients (63) Add new ingredient All Tags Source of Antioxidants [MED…" at bounding box center [213, 118] width 426 height 236
click at [246, 148] on link "4" at bounding box center [248, 146] width 12 height 12
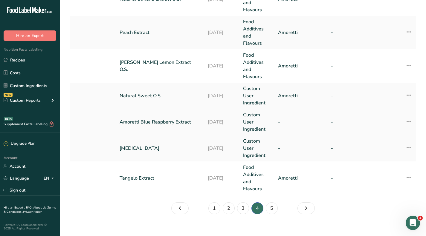
scroll to position [331, 0]
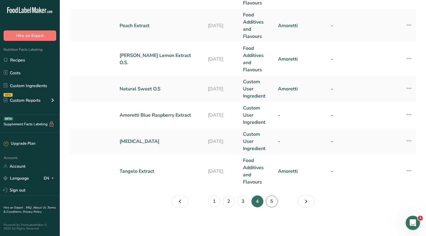
click at [267, 201] on link "5" at bounding box center [271, 202] width 12 height 12
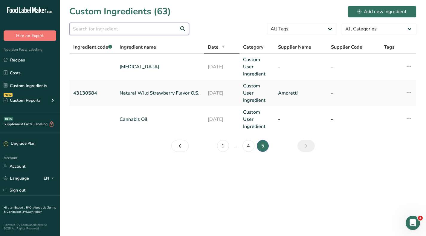
click at [128, 32] on input "text" at bounding box center [128, 29] width 119 height 12
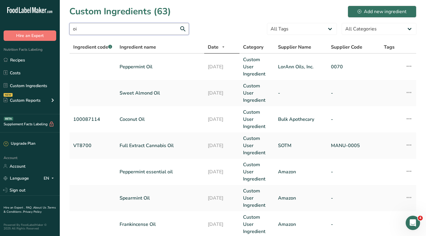
type input "o"
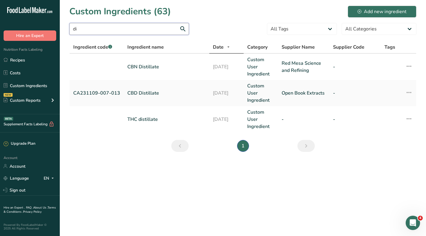
type input "d"
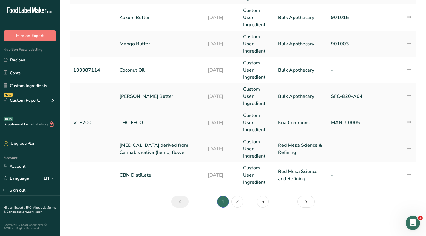
scroll to position [260, 0]
click at [264, 202] on link "5" at bounding box center [263, 202] width 12 height 12
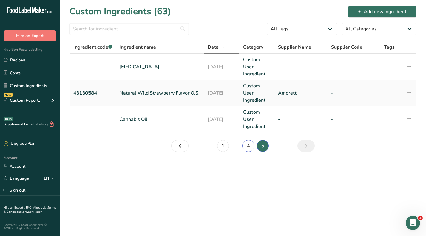
click at [246, 149] on link "4" at bounding box center [248, 146] width 12 height 12
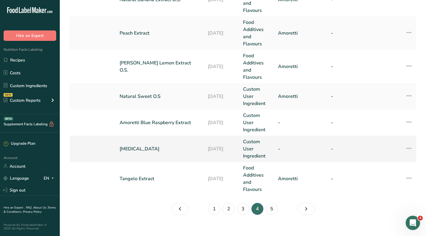
scroll to position [331, 0]
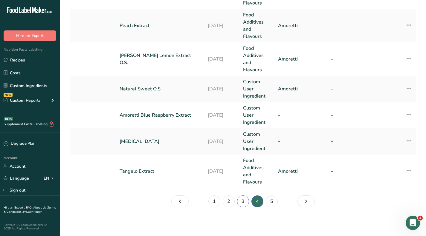
click at [239, 200] on link "3" at bounding box center [243, 202] width 12 height 12
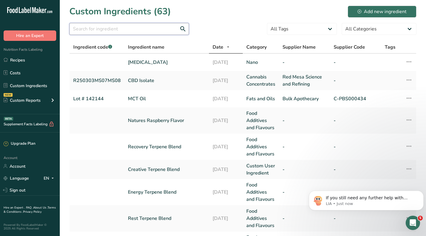
click at [147, 29] on input "text" at bounding box center [128, 29] width 119 height 12
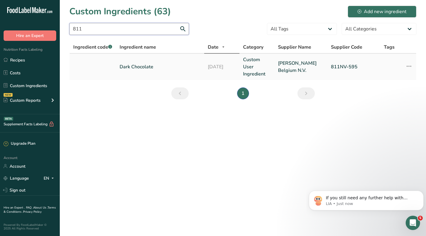
type input "811"
click at [157, 66] on link "Dark Chocolate" at bounding box center [159, 66] width 81 height 7
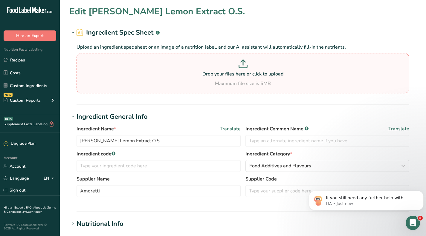
type input "Dark Chocolate"
type input "[PERSON_NAME] Belgium N.V."
type input "811NV-595"
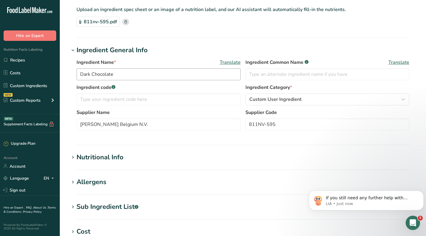
scroll to position [60, 0]
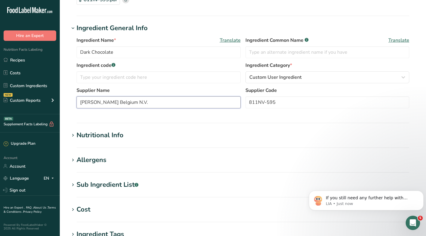
drag, startPoint x: 115, startPoint y: 104, endPoint x: 94, endPoint y: 105, distance: 20.9
click at [94, 105] on input "[PERSON_NAME] Belgium N.V." at bounding box center [158, 102] width 164 height 12
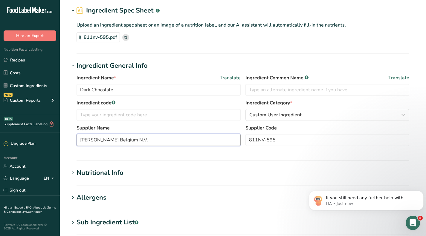
scroll to position [0, 0]
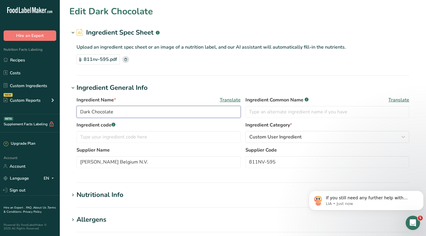
click at [79, 110] on input "Dark Chocolate" at bounding box center [158, 112] width 164 height 12
paste input "Callebaut"
type input "Callebaut 811 Dark Chocolate"
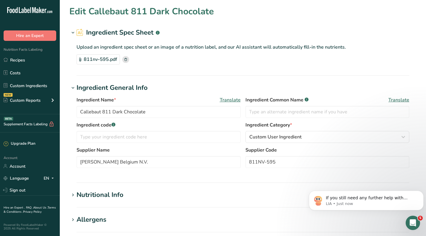
click at [241, 23] on section "Edit Callebaut 811 Dark Chocolate Ingredient Spec Sheet .a-a{fill:#347362;}.b-a…" at bounding box center [243, 205] width 366 height 410
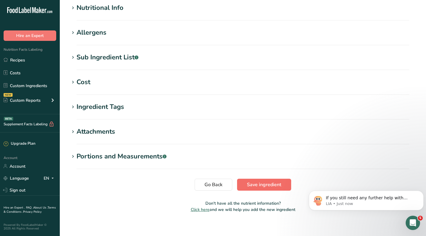
scroll to position [193, 0]
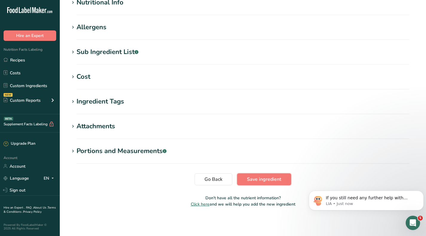
click at [266, 178] on span "Save ingredient" at bounding box center [264, 179] width 34 height 7
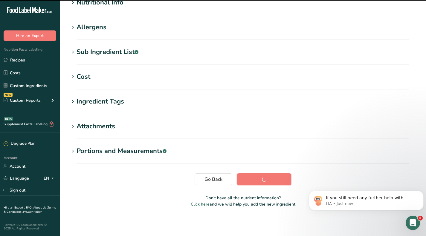
scroll to position [80, 0]
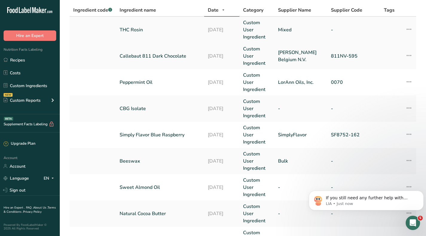
scroll to position [30, 0]
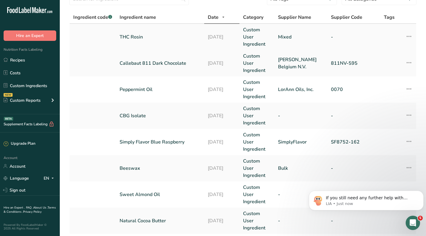
click at [139, 34] on link "THC Rosin" at bounding box center [159, 36] width 81 height 7
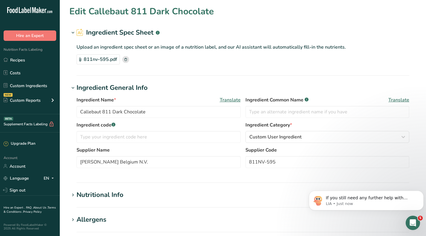
type input "THC Rosin"
type input "Mixed"
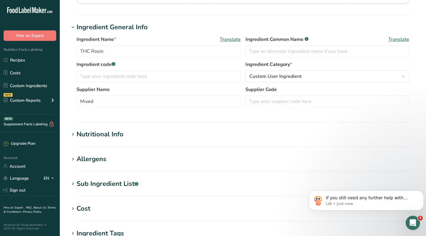
scroll to position [149, 0]
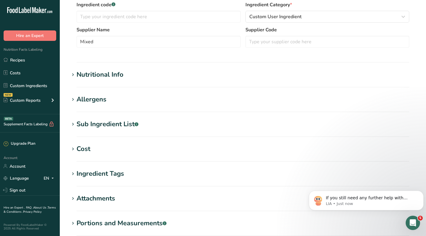
click at [81, 148] on div "Cost" at bounding box center [83, 149] width 14 height 10
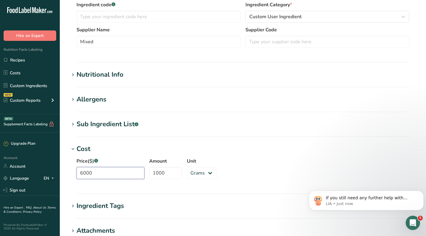
click at [82, 171] on input "6000" at bounding box center [110, 173] width 68 height 12
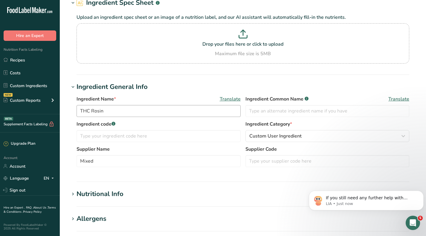
type input "8000"
click at [131, 111] on input "THC Rosin" at bounding box center [158, 111] width 164 height 12
type input "THC Sativa Rosin"
click at [269, 160] on input "text" at bounding box center [327, 161] width 164 height 12
click at [144, 132] on input "text" at bounding box center [158, 136] width 164 height 12
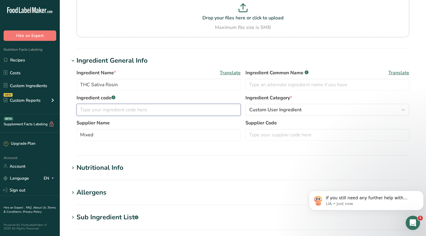
scroll to position [60, 0]
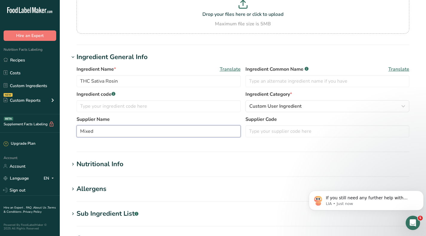
drag, startPoint x: 119, startPoint y: 130, endPoint x: 67, endPoint y: 130, distance: 52.9
click at [67, 130] on section "Edit THC Sativa Rosin Ingredient Spec Sheet .a-a{fill:#347362;}.b-a{fill:#fff;}…" at bounding box center [243, 175] width 366 height 471
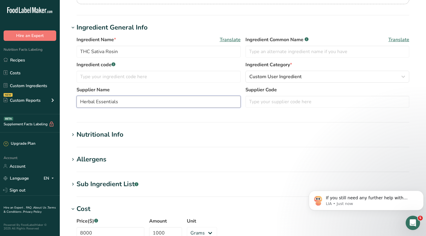
scroll to position [119, 0]
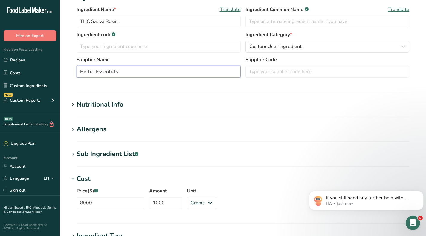
click at [79, 72] on input "Herbal Essentials" at bounding box center [158, 72] width 164 height 12
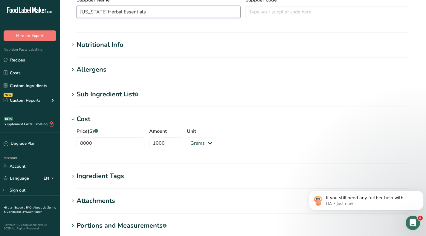
scroll to position [254, 0]
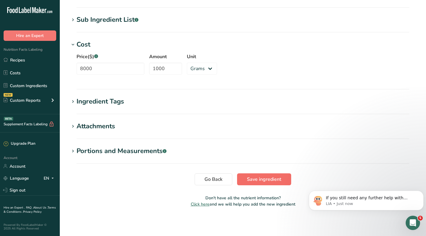
type input "[US_STATE] Herbal Essentials"
click at [259, 180] on span "Save ingredient" at bounding box center [264, 179] width 34 height 7
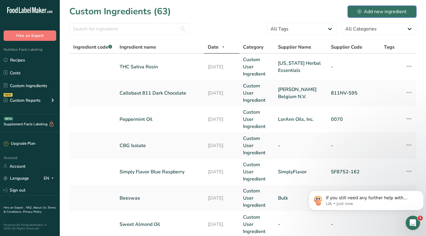
click at [388, 7] on button "Add new ingredient" at bounding box center [381, 12] width 69 height 12
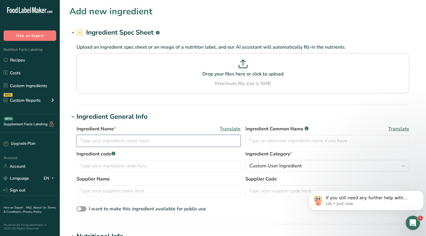
click at [109, 138] on input "text" at bounding box center [158, 141] width 164 height 12
type input "THC Rosin"
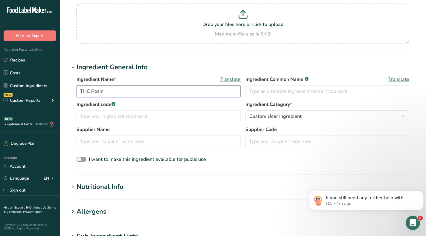
scroll to position [60, 0]
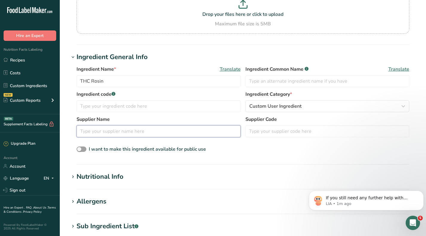
click at [154, 130] on input "text" at bounding box center [158, 131] width 164 height 12
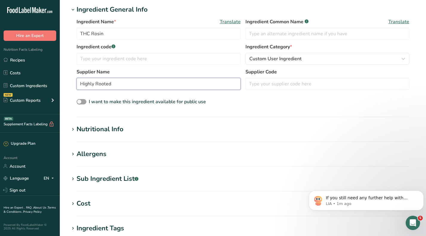
scroll to position [119, 0]
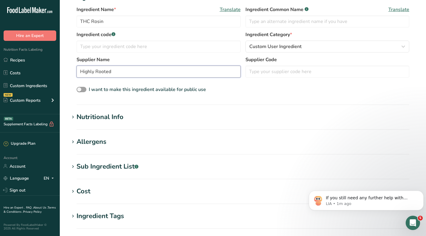
type input "Highly Rooted"
click at [86, 193] on div "Cost" at bounding box center [83, 192] width 14 height 10
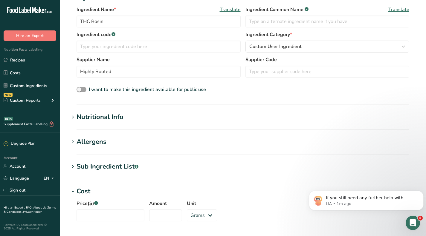
scroll to position [209, 0]
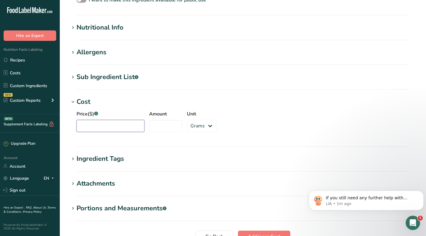
click at [102, 128] on input "Price($) .a-a{fill:#347362;}.b-a{fill:#fff;}" at bounding box center [110, 126] width 68 height 12
type input "6000"
click at [162, 125] on input "Amount" at bounding box center [165, 126] width 33 height 12
type input "1000"
click at [243, 110] on div "Price($) .a-a{fill:#347362;}.b-a{fill:#fff;} 6000 Amount 1000 Unit Grams kg mg …" at bounding box center [242, 123] width 347 height 32
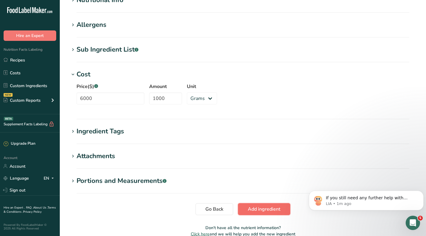
click at [253, 210] on span "Add ingredient" at bounding box center [264, 209] width 33 height 7
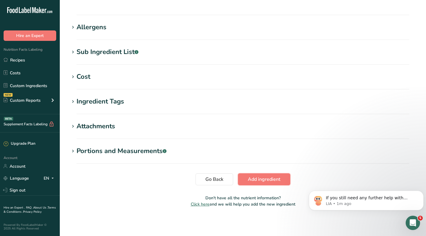
scroll to position [77, 0]
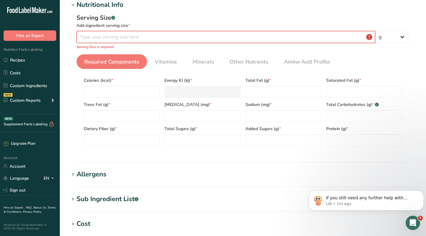
click at [140, 36] on input "number" at bounding box center [225, 37] width 298 height 12
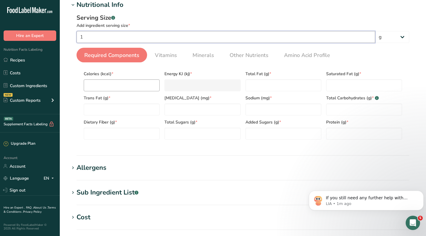
type input "1"
click at [116, 84] on input "number" at bounding box center [122, 85] width 76 height 12
type input "0"
type KJ "0"
type input "1"
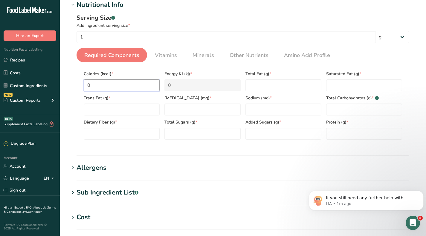
type KJ "4.2"
type input "10"
type KJ "41.8"
type input "101"
type KJ "422.6"
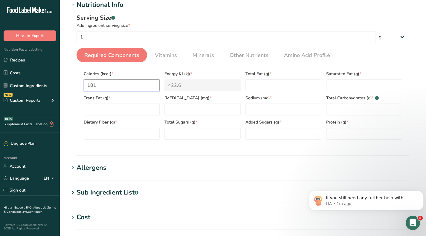
type input "1010"
type KJ "4225.8"
type input "10101"
type KJ "42262.6"
type input "101010"
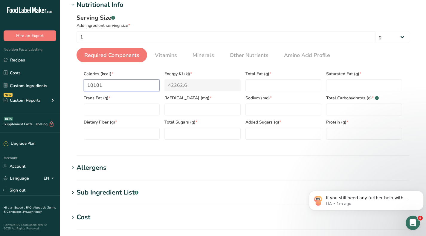
type KJ "422625.8"
type input "1010101"
type KJ "4226262.6"
type input "10101010"
type KJ "42262625.8"
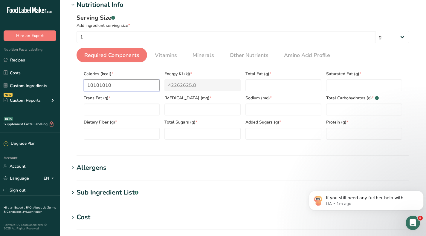
type input "101010101"
type KJ "422626262.6"
type input "10101010"
type KJ "42262625.8"
type input "1010101"
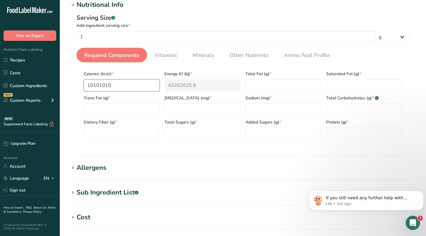
type KJ "4226262.6"
type input "101010"
type KJ "422625.8"
type input "10101"
type KJ "42262.6"
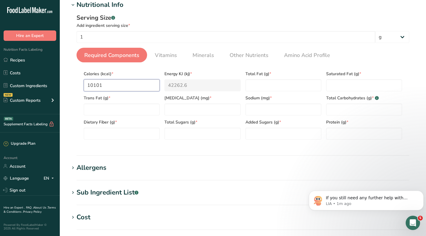
type input "1010"
type KJ "4225.8"
type input "101"
type KJ "422.6"
type input "10"
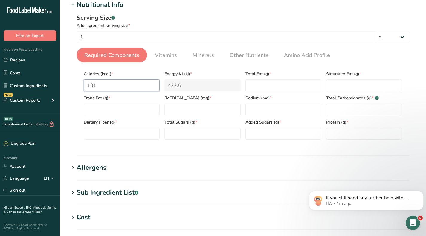
type KJ "41.8"
type input "1"
type KJ "4.2"
type input "0"
type KJ "0"
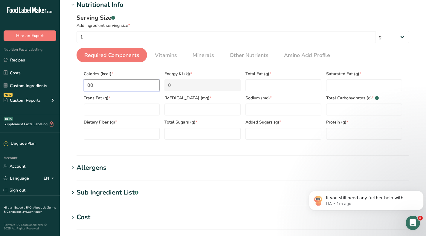
type input "0"
type Fat "0"
type input "0"
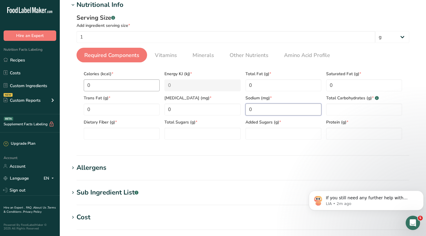
type input "0"
type Carbohydrates "0"
type Fiber "0"
type Sugars "0"
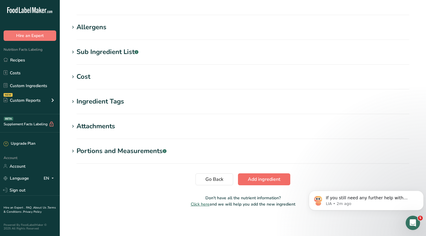
type input "0"
click at [261, 178] on span "Add ingredient" at bounding box center [264, 179] width 33 height 7
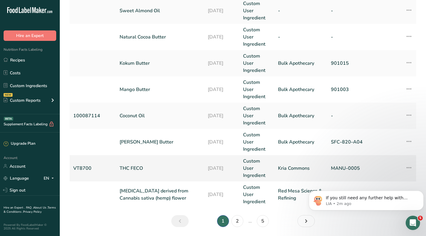
scroll to position [260, 0]
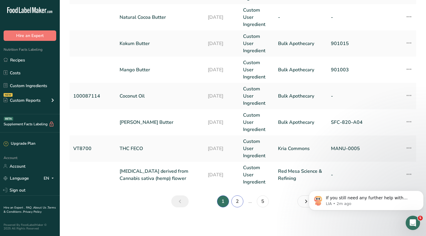
click at [238, 199] on link "2" at bounding box center [237, 202] width 12 height 12
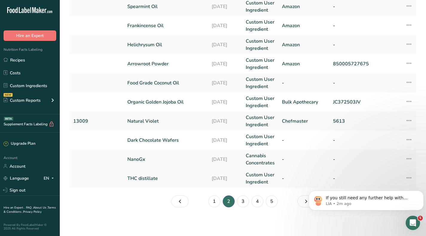
scroll to position [152, 0]
click at [244, 201] on link "3" at bounding box center [243, 202] width 12 height 12
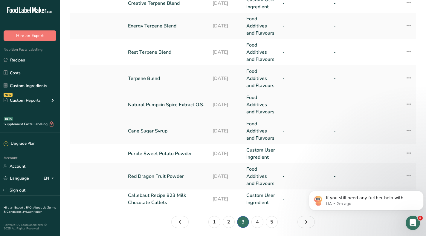
scroll to position [206, 0]
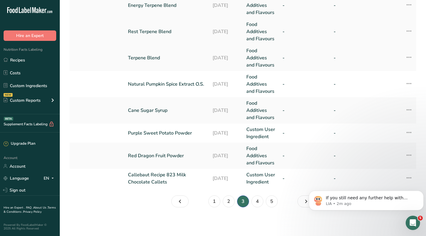
click at [155, 31] on link "Rest Terpene Blend" at bounding box center [166, 31] width 77 height 7
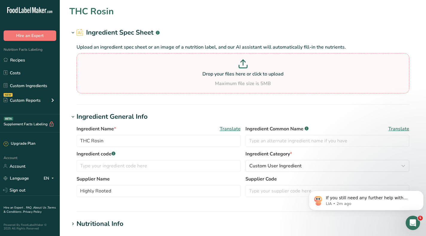
type input "Rest Terpene Blend"
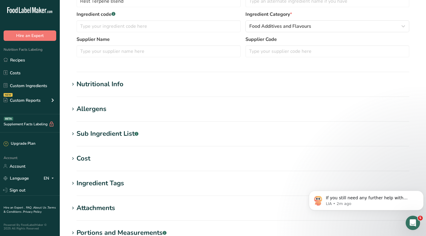
scroll to position [149, 0]
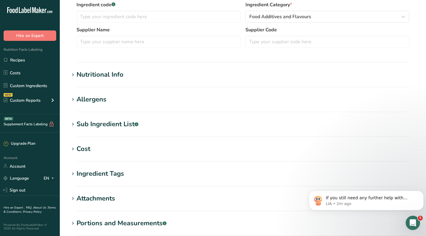
click at [94, 127] on div "Sub Ingredient List .a-a{fill:#347362;}.b-a{fill:#fff;}" at bounding box center [107, 124] width 62 height 10
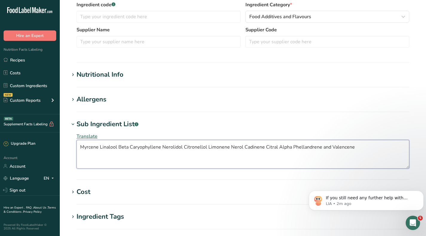
click at [98, 147] on textarea "Myrcene Linalool Beta Caryophyllene Nerolidol Citronellol Limonene Nerol Cadine…" at bounding box center [242, 154] width 332 height 29
click at [116, 147] on textarea "Myrcene, Linalool Beta Caryophyllene Nerolidol Citronellol Limonene Nerol Cadin…" at bounding box center [242, 154] width 332 height 29
click at [162, 147] on textarea "Myrcene, Linalool, Beta Caryophyllene Nerolidol Citronellol Limonene Nerol Cadi…" at bounding box center [242, 154] width 332 height 29
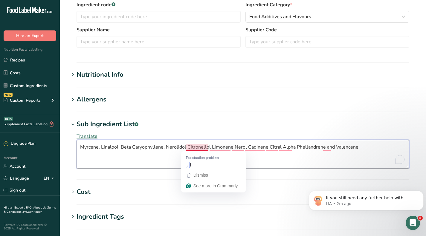
click at [182, 145] on textarea "Myrcene, Linalool, Beta Caryophyllene, Nerolidol Citronellol Limonene Nerol Cad…" at bounding box center [242, 154] width 332 height 29
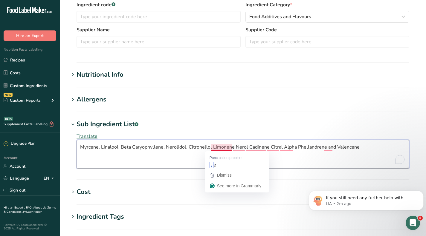
click at [209, 146] on textarea "Myrcene, Linalool, Beta Caryophyllene, Nerolidol, Citronellol Limonene Nerol Ca…" at bounding box center [242, 154] width 332 height 29
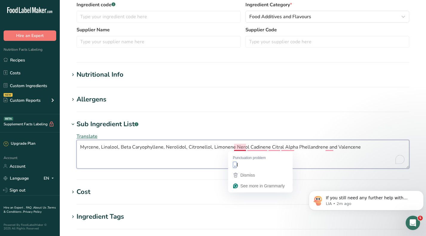
click at [233, 147] on textarea "Myrcene, Linalool, Beta Caryophyllene, Nerolidol, Citronellol, Limonene Nerol C…" at bounding box center [242, 154] width 332 height 29
click at [247, 145] on textarea "Myrcene, Linalool, Beta Caryophyllene, Nerolidol, Citronellol, Limonene, Nerol …" at bounding box center [242, 154] width 332 height 29
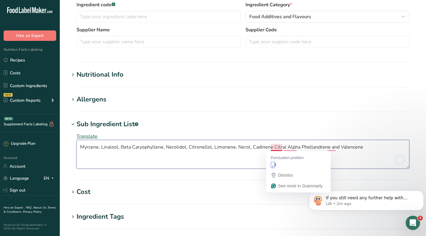
click at [269, 147] on textarea "Myrcene, Linalool, Beta Caryophyllene, Nerolidol, Citronellol, Limonene, Nerol,…" at bounding box center [242, 154] width 332 height 29
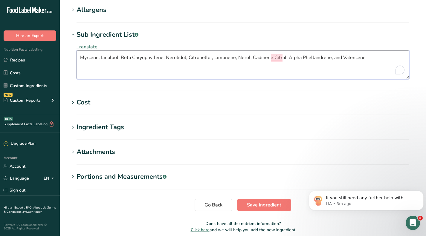
scroll to position [265, 0]
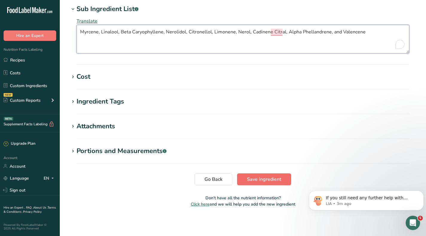
type textarea "Myrcene, Linalool, Beta Caryophyllene, Nerolidol, Citronellol, Limonene, Nerol,…"
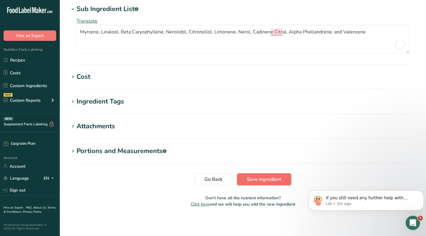
click at [258, 180] on span "Save ingredient" at bounding box center [264, 179] width 34 height 7
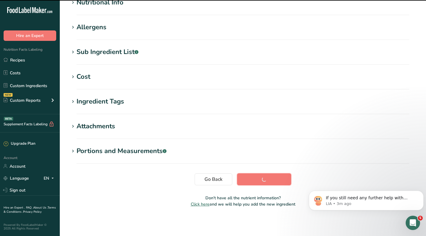
scroll to position [80, 0]
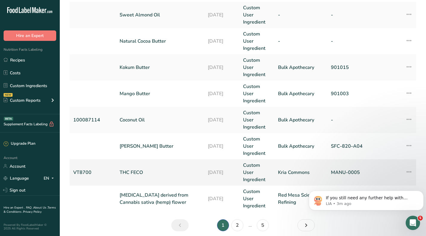
scroll to position [239, 0]
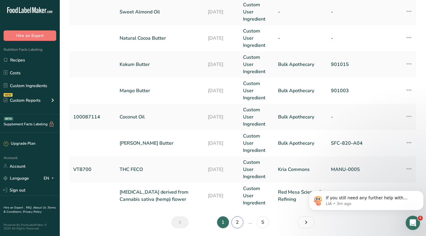
click at [237, 218] on link "2" at bounding box center [237, 222] width 12 height 12
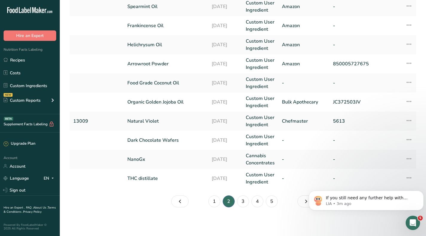
scroll to position [152, 0]
click at [244, 200] on link "3" at bounding box center [243, 202] width 12 height 12
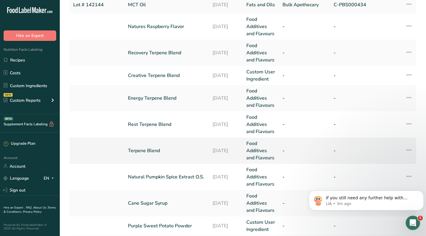
scroll to position [96, 0]
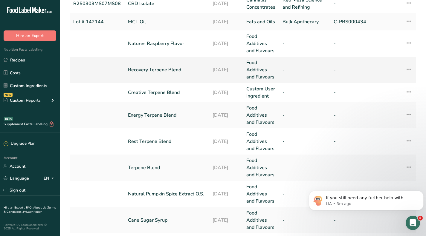
click at [164, 69] on link "Recovery Terpene Blend" at bounding box center [166, 69] width 77 height 7
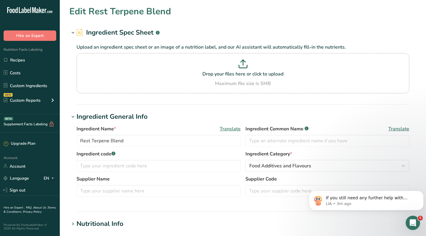
type input "Recovery Terpene Blend"
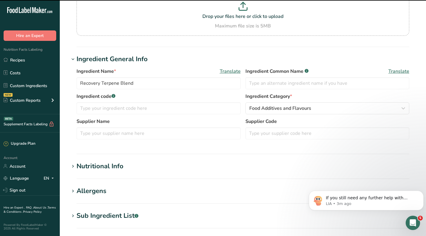
scroll to position [90, 0]
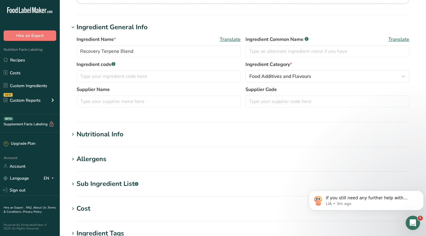
click at [104, 183] on div "Sub Ingredient List .a-a{fill:#347362;}.b-a{fill:#fff;}" at bounding box center [107, 184] width 62 height 10
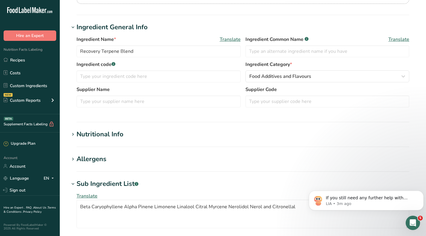
scroll to position [179, 0]
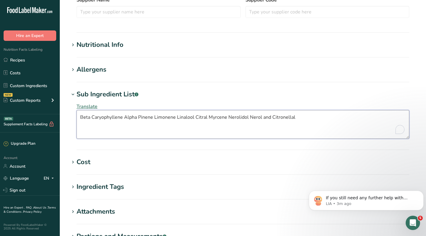
click at [122, 118] on textarea "Beta Caryophyllene Alpha Pinene Limonene Linalool Citral Myrcene Nerolidol Nero…" at bounding box center [242, 124] width 332 height 29
click at [153, 117] on textarea "Beta Caryophyllene, Alpha Pinene Limonene Linalool Citral Myrcene Nerolidol Ner…" at bounding box center [242, 124] width 332 height 29
click at [176, 118] on textarea "Beta Caryophyllene, Alpha Pinene, Limonene Linalool Citral Myrcene Nerolidol Ne…" at bounding box center [242, 124] width 332 height 29
click at [196, 117] on textarea "Beta Caryophyllene, Alpha Pinene, Limonene, Linalool Citral Myrcene Nerolidol N…" at bounding box center [242, 124] width 332 height 29
click at [210, 117] on textarea "Beta Caryophyllene, Alpha Pinene, Limonene, Linalool, Citral Myrcene Nerolidol …" at bounding box center [242, 124] width 332 height 29
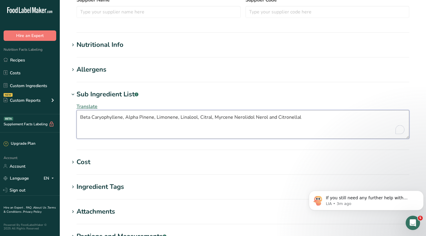
click at [231, 117] on textarea "Beta Caryophyllene, Alpha Pinene, Limonene, Linalool, Citral, Myrcene Nerolidol…" at bounding box center [242, 124] width 332 height 29
click at [251, 118] on textarea "Beta Caryophyllene, Alpha Pinene, Limonene, Linalool, Citral, Myrcene, Nerolido…" at bounding box center [242, 124] width 332 height 29
click at [267, 117] on textarea "Beta Caryophyllene, Alpha Pinene, Limonene, Linalool, Citral, Myrcene, Nerolido…" at bounding box center [242, 124] width 332 height 29
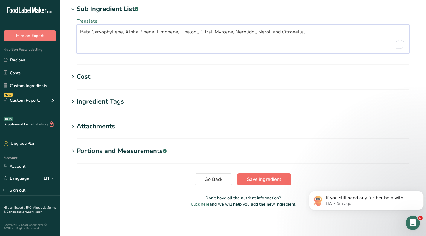
type textarea "Beta Caryophyllene, Alpha Pinene, Limonene, Linalool, Citral, Myrcene, Nerolido…"
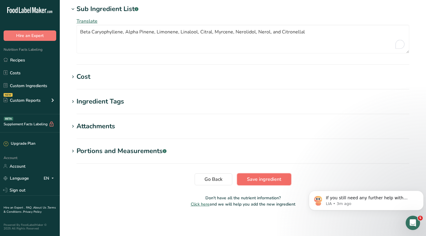
click at [272, 182] on span "Save ingredient" at bounding box center [264, 179] width 34 height 7
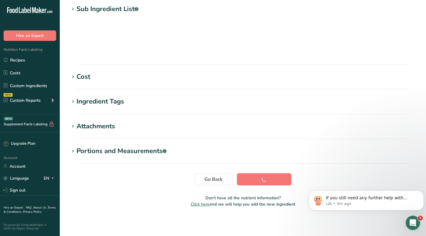
scroll to position [80, 0]
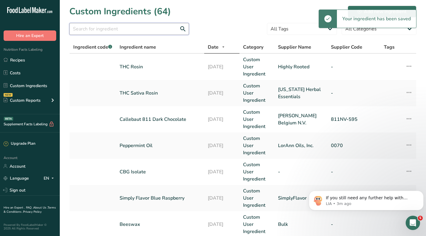
click at [104, 30] on input "text" at bounding box center [128, 29] width 119 height 12
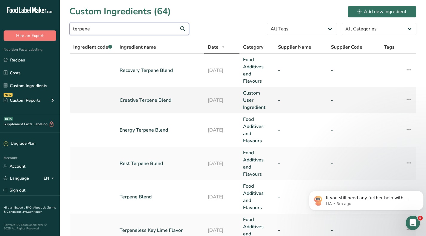
type input "terpene"
click at [149, 101] on link "Creative Terpene Blend" at bounding box center [159, 100] width 81 height 7
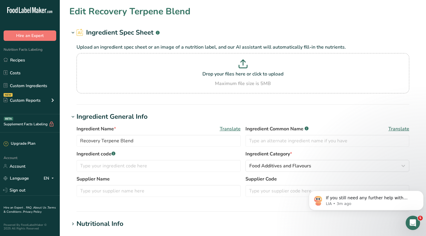
type input "Creative Terpene Blend"
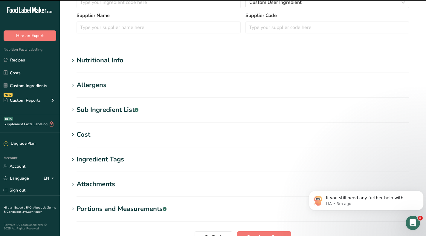
scroll to position [179, 0]
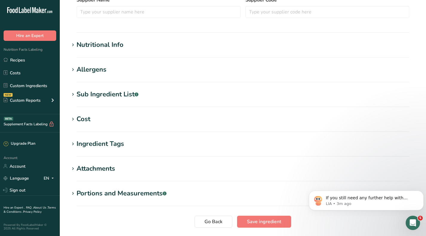
click at [114, 93] on div "Sub Ingredient List .a-a{fill:#347362;}.b-a{fill:#fff;}" at bounding box center [107, 95] width 62 height 10
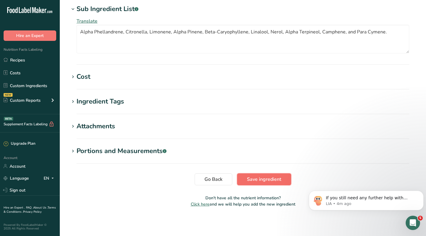
click at [263, 180] on span "Save ingredient" at bounding box center [264, 179] width 34 height 7
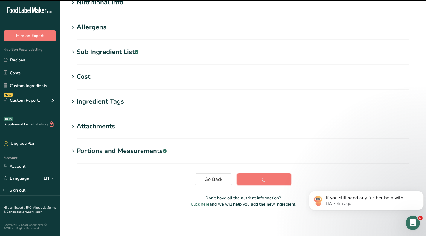
scroll to position [80, 0]
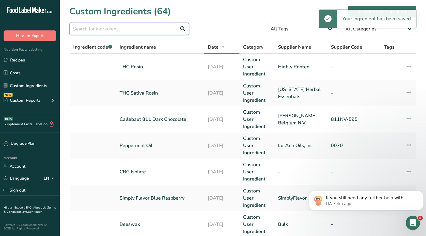
click at [125, 32] on input "text" at bounding box center [128, 29] width 119 height 12
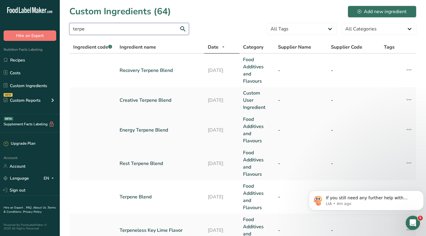
type input "terpe"
click at [159, 130] on link "Energy Terpene Blend" at bounding box center [159, 130] width 81 height 7
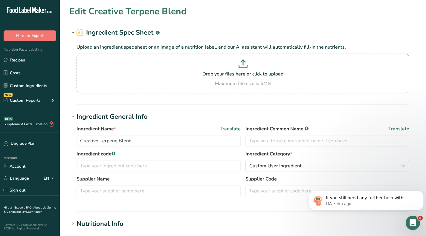
type input "Energy Terpene Blend"
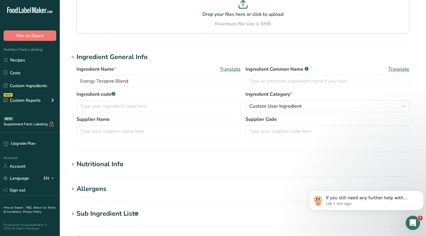
scroll to position [149, 0]
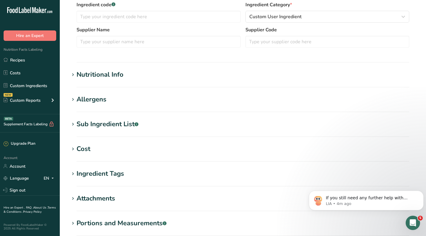
click at [113, 126] on div "Sub Ingredient List .a-a{fill:#347362;}.b-a{fill:#fff;}" at bounding box center [107, 124] width 62 height 10
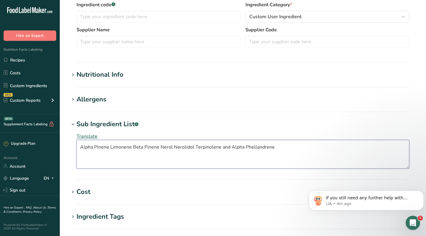
click at [107, 149] on textarea "Alpha Pinene Limonene Beta Pinene Nerol Nerolidol Terpinolene and Alpha Phellan…" at bounding box center [242, 154] width 332 height 29
click at [108, 148] on textarea "Alpha Pinene Limonene Beta Pinene Nerol Nerolidol Terpinolene and Alpha Phellan…" at bounding box center [242, 154] width 332 height 29
click at [131, 148] on textarea "Alpha Pinene, Limonene Beta Pinene Nerol Nerolidol Terpinolene and Alpha Phella…" at bounding box center [242, 154] width 332 height 29
click at [160, 148] on textarea "Alpha Pinene, Limonene, Beta Pinene Nerol Nerolidol Terpinolene and Alpha Phell…" at bounding box center [242, 154] width 332 height 29
click at [174, 147] on textarea "Alpha Pinene, Limonene, Beta Pinene, Nerol Nerolidol Terpinolene and Alpha Phel…" at bounding box center [242, 154] width 332 height 29
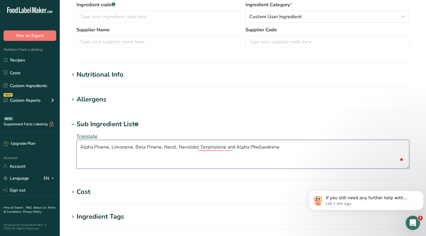
click at [196, 148] on textarea "Alpha Pinene, Limonene, Beta Pinene, Nerol, Nerolidol Terpinolene and Alpha Phe…" at bounding box center [242, 154] width 332 height 29
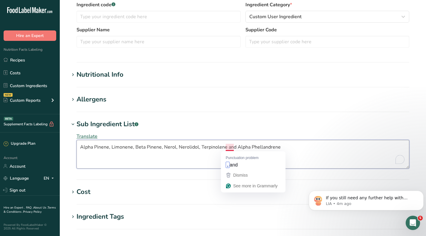
click at [224, 147] on textarea "Alpha Pinene, Limonene, Beta Pinene, Nerol, Nerolidol, Terpinolene and Alpha Ph…" at bounding box center [242, 154] width 332 height 29
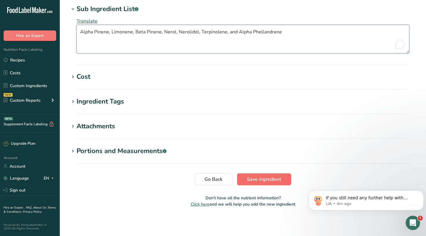
type textarea "Alpha Pinene, Limonene, Beta Pinene, Nerol, Nerolidol, Terpinolene, and Alpha P…"
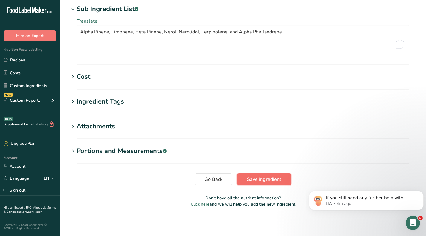
click at [272, 180] on span "Save ingredient" at bounding box center [264, 179] width 34 height 7
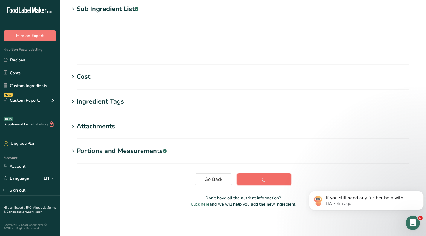
scroll to position [80, 0]
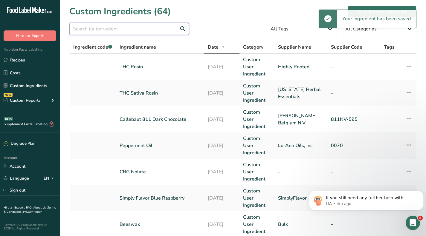
click at [130, 30] on input "text" at bounding box center [128, 29] width 119 height 12
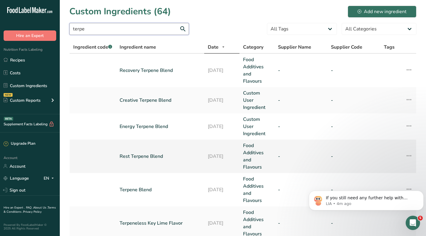
type input "terpe"
click at [139, 153] on link "Rest Terpene Blend" at bounding box center [159, 156] width 81 height 7
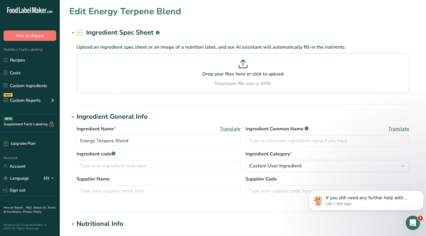
type input "Rest Terpene Blend"
type textarea "Myrcene, Linalool, Beta Caryophyllene, Nerolidol, Citronellol, Limonene, Nerol,…"
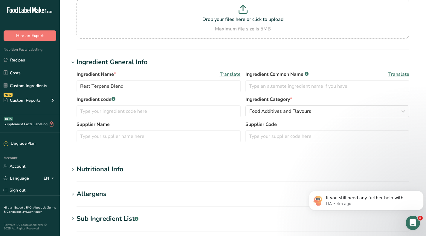
scroll to position [60, 0]
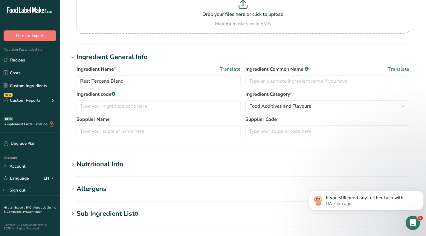
click at [102, 213] on div "Sub Ingredient List .a-a{fill:#347362;}.b-a{fill:#fff;}" at bounding box center [107, 214] width 62 height 10
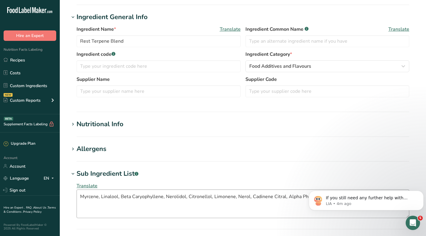
scroll to position [119, 0]
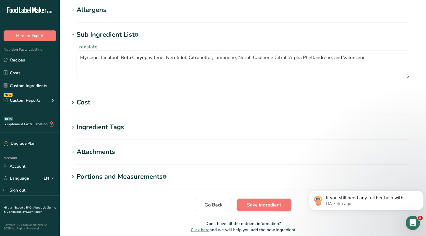
click at [255, 202] on span "Save ingredient" at bounding box center [264, 205] width 34 height 7
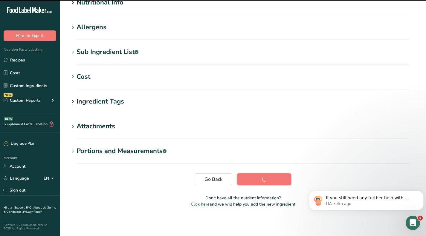
scroll to position [80, 0]
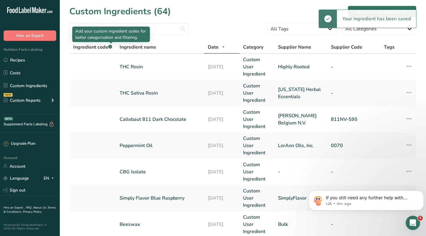
click at [115, 30] on p "Add your custom ingredient codes for better categorization and filtering." at bounding box center [111, 34] width 72 height 13
click at [157, 29] on input "text" at bounding box center [128, 29] width 119 height 12
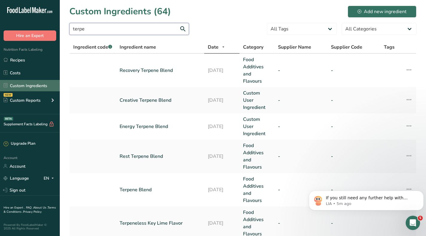
type input "terpe"
click at [31, 87] on link "Custom Ingredients" at bounding box center [30, 85] width 60 height 11
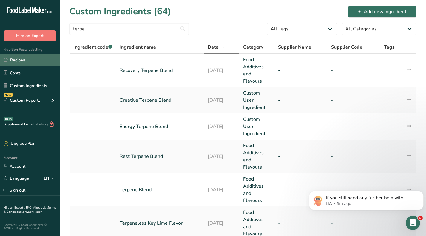
click at [25, 59] on link "Recipes" at bounding box center [30, 59] width 60 height 11
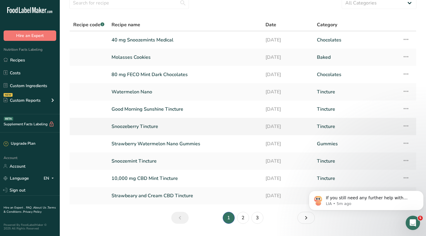
scroll to position [42, 0]
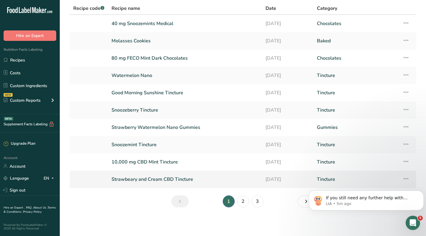
click at [179, 179] on link "Strawbeary and Cream CBD Tincture" at bounding box center [184, 179] width 147 height 13
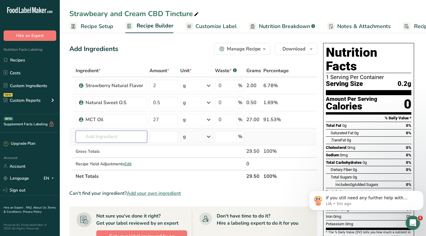
click at [117, 140] on input "text" at bounding box center [111, 137] width 71 height 12
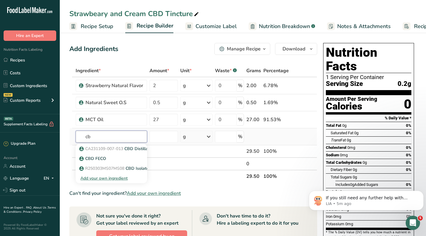
type input "c"
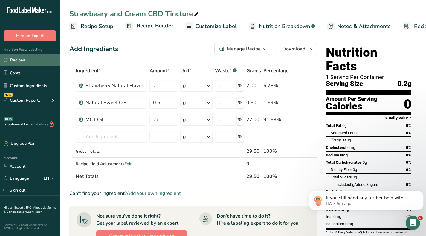
click at [30, 59] on link "Recipes" at bounding box center [30, 59] width 60 height 11
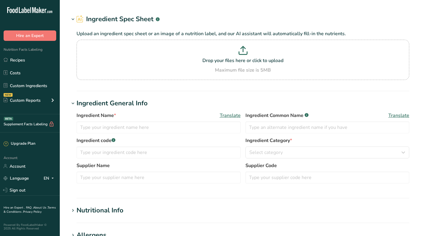
type input "Black Cherry Flavor"
